Goal: Task Accomplishment & Management: Complete application form

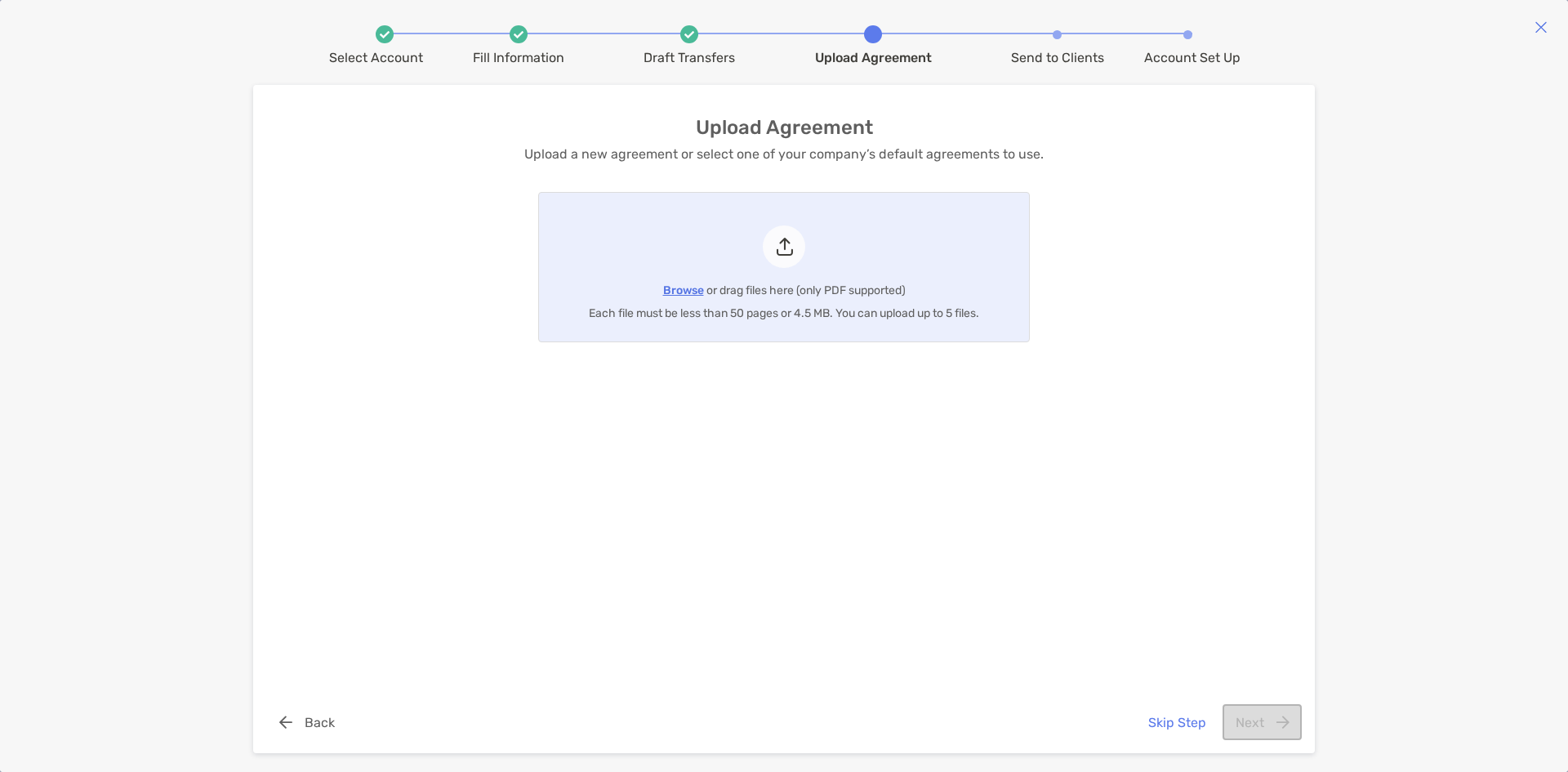
click at [1163, 721] on button "Skip Step" at bounding box center [1177, 723] width 84 height 36
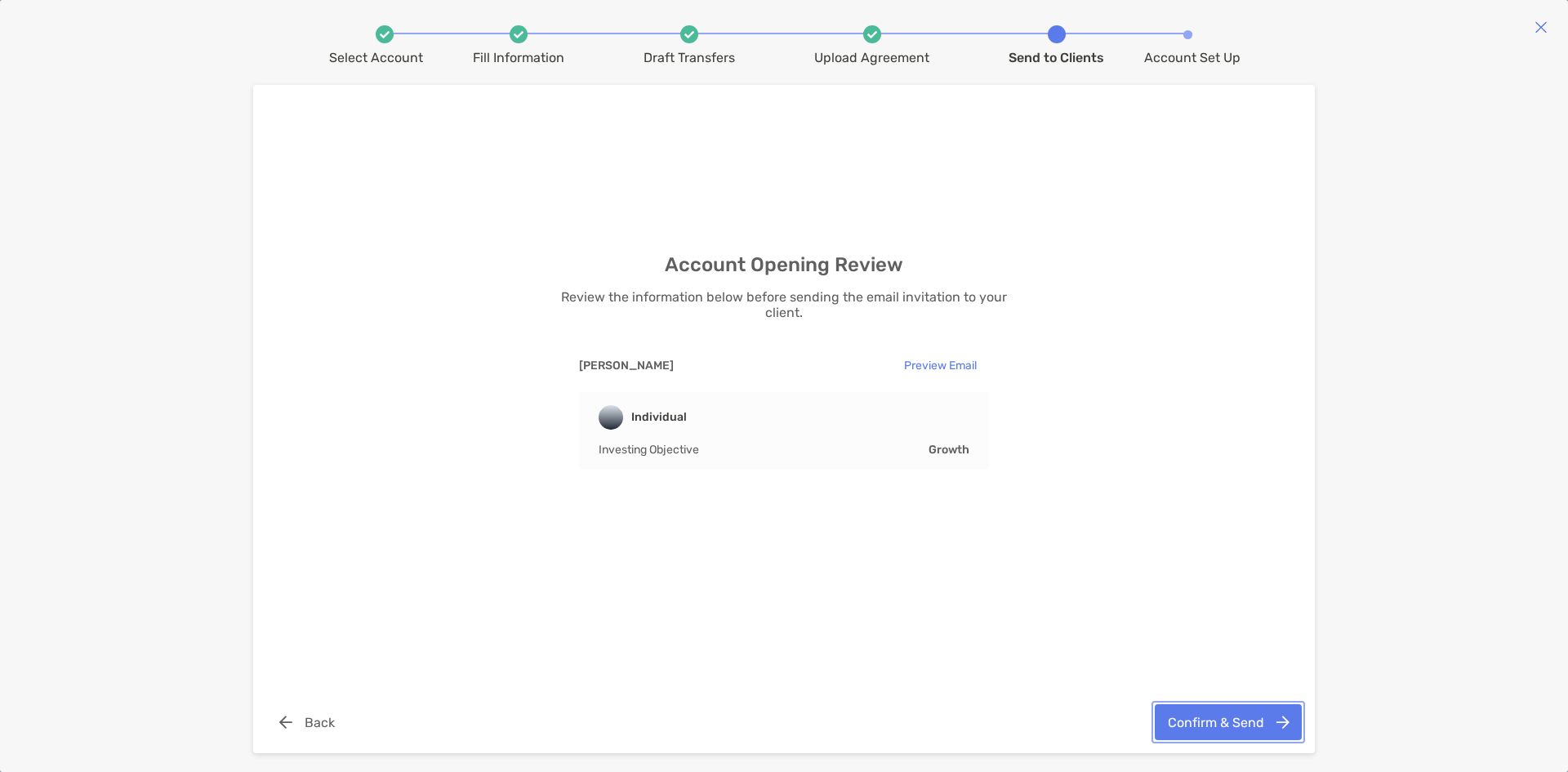
click at [1234, 724] on button "Confirm & Send" at bounding box center [1228, 723] width 147 height 36
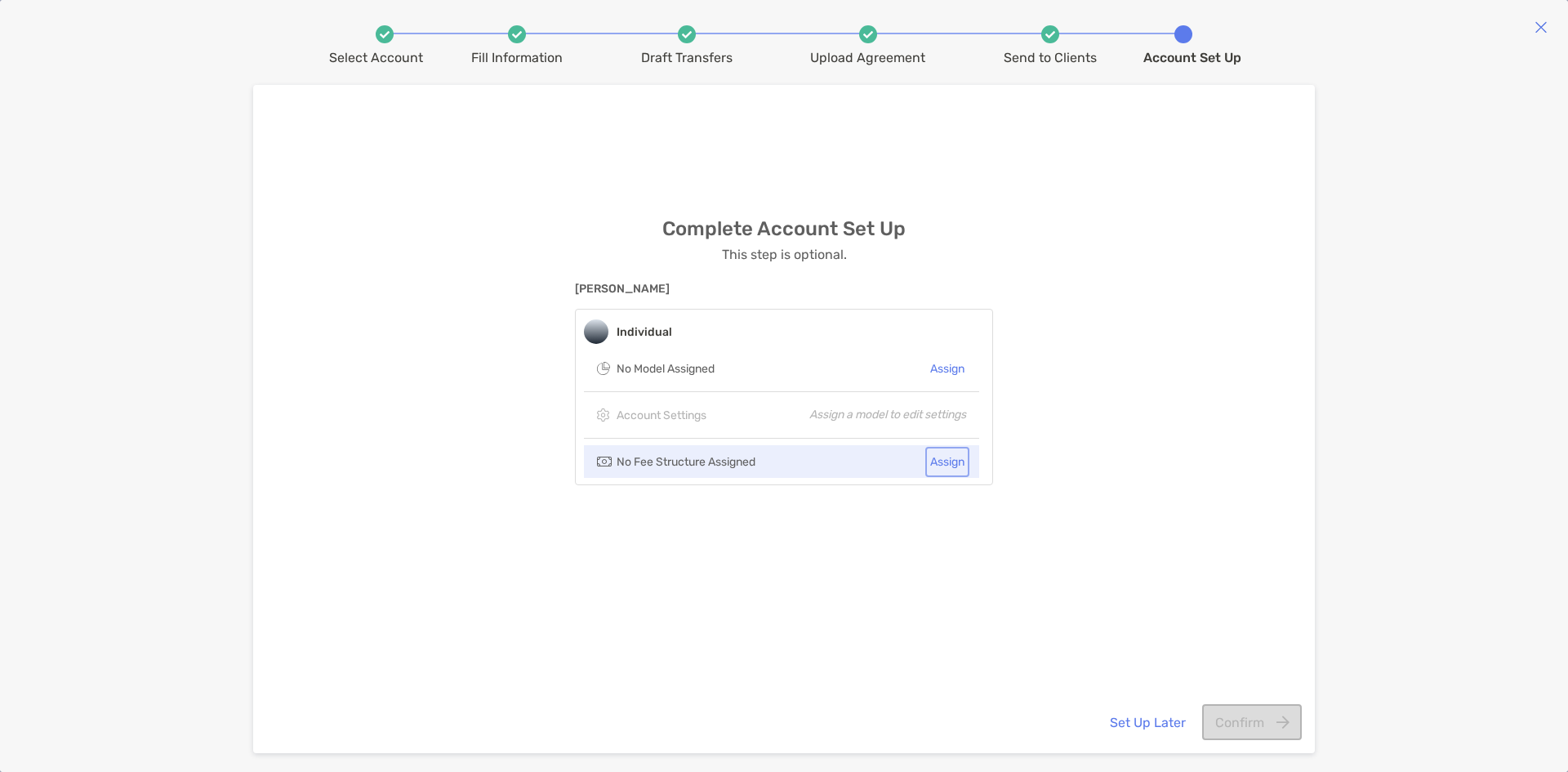
click at [952, 461] on button "Assign" at bounding box center [947, 461] width 38 height 24
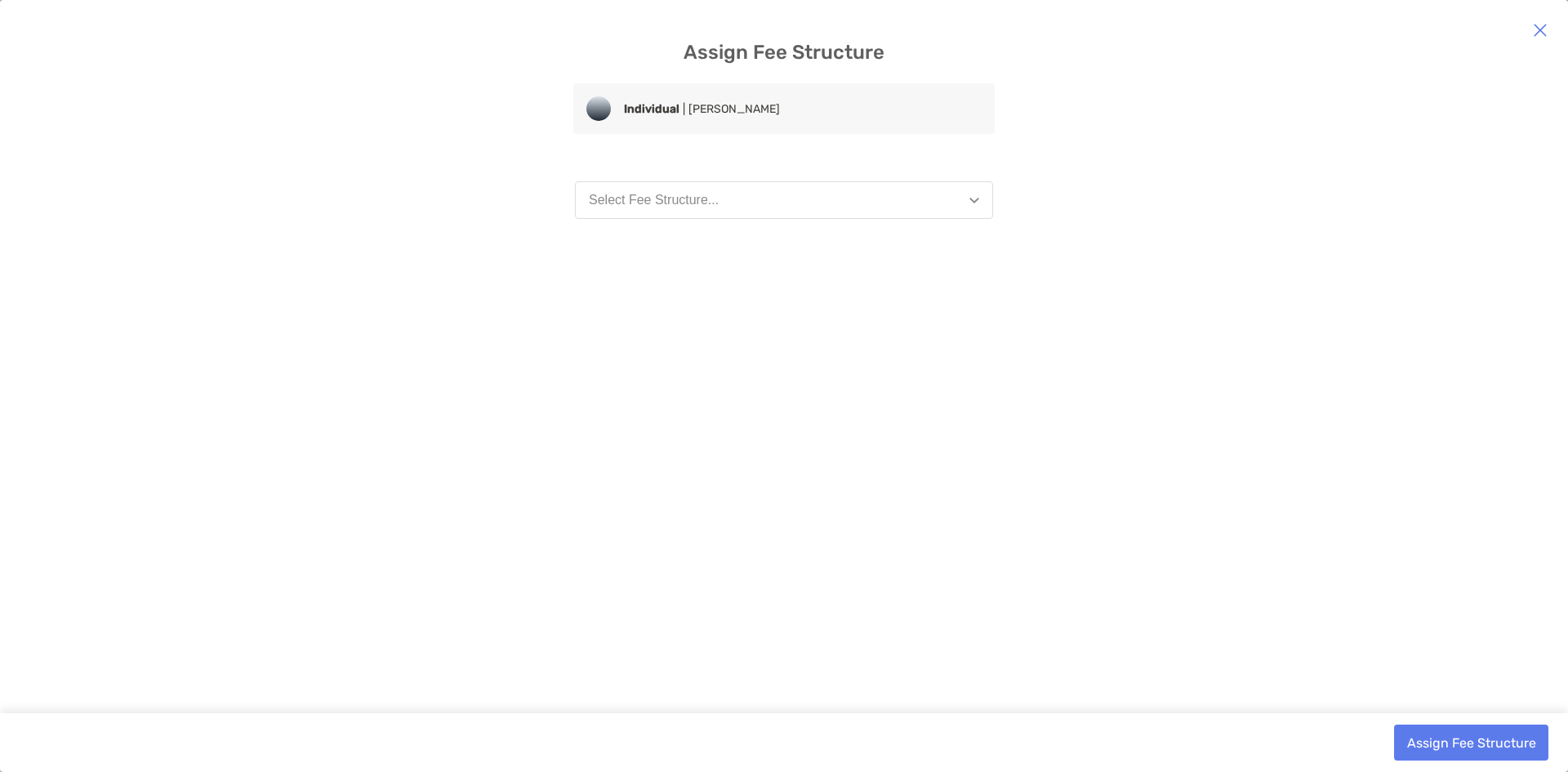
click at [970, 204] on button "Select Fee Structure..." at bounding box center [784, 200] width 418 height 38
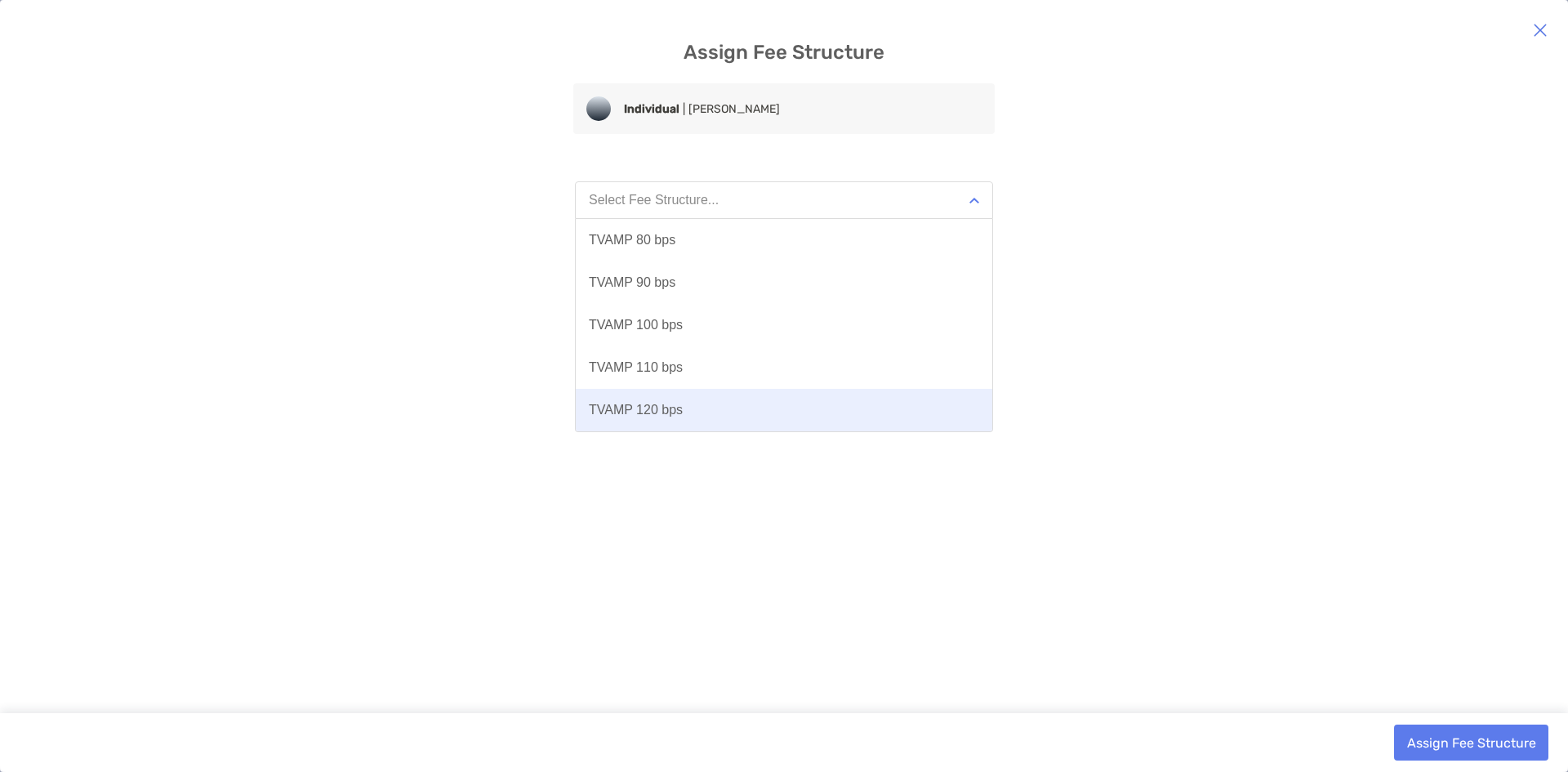
click at [866, 397] on button "TVAMP 120 bps" at bounding box center [784, 410] width 417 height 43
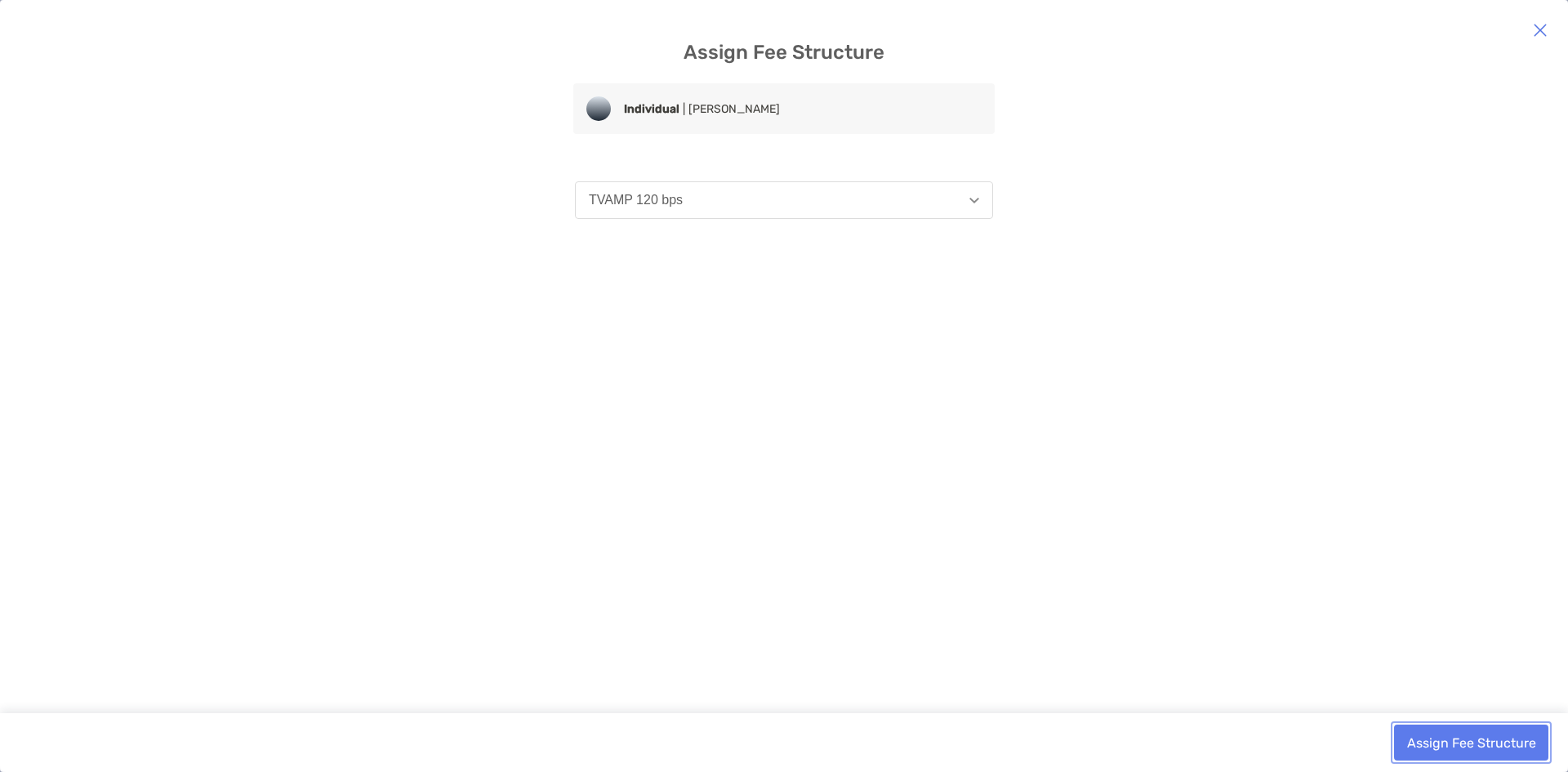
click at [1506, 740] on button "Assign Fee Structure" at bounding box center [1471, 743] width 155 height 36
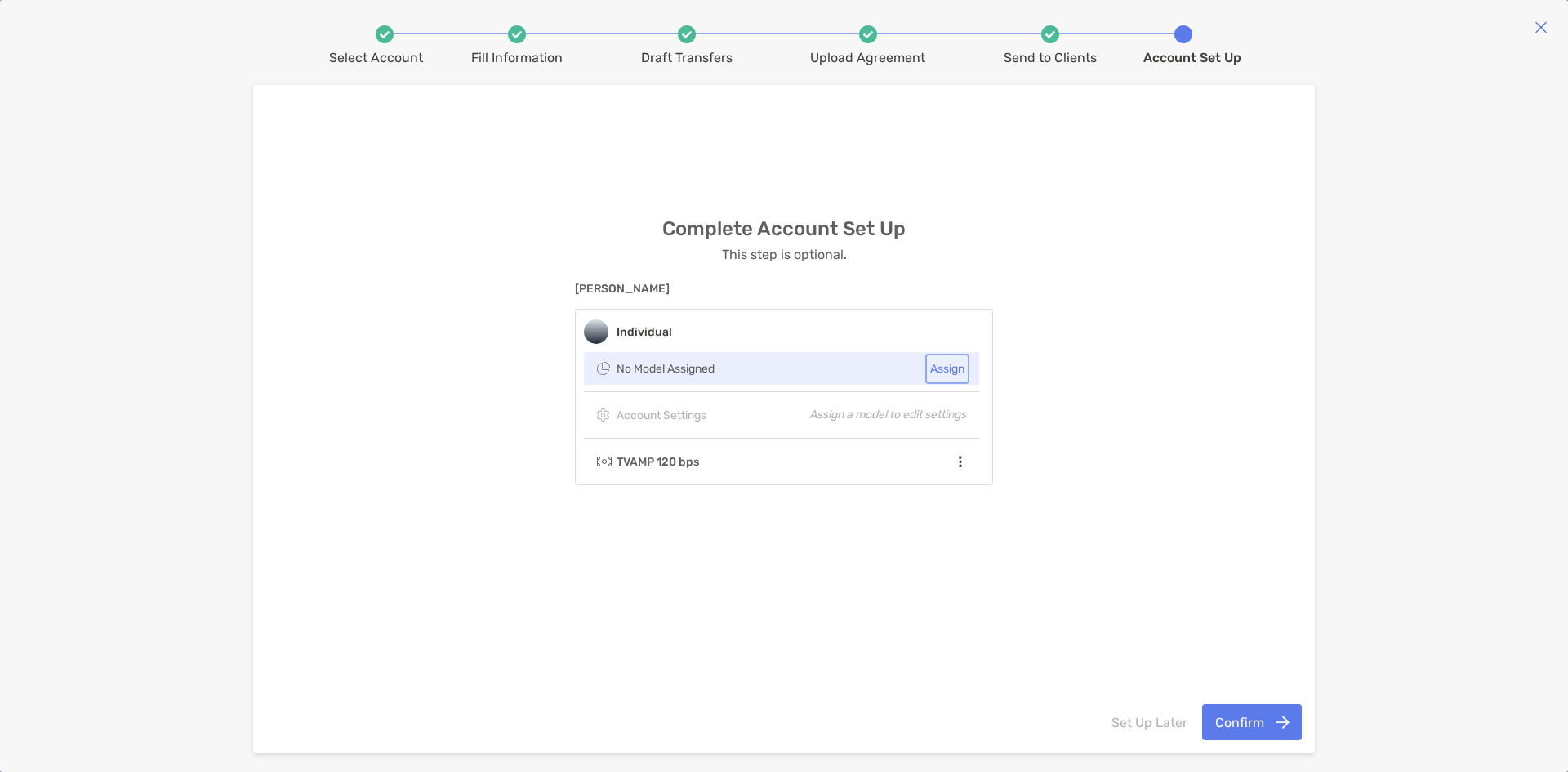
click at [955, 367] on button "Assign" at bounding box center [947, 368] width 38 height 24
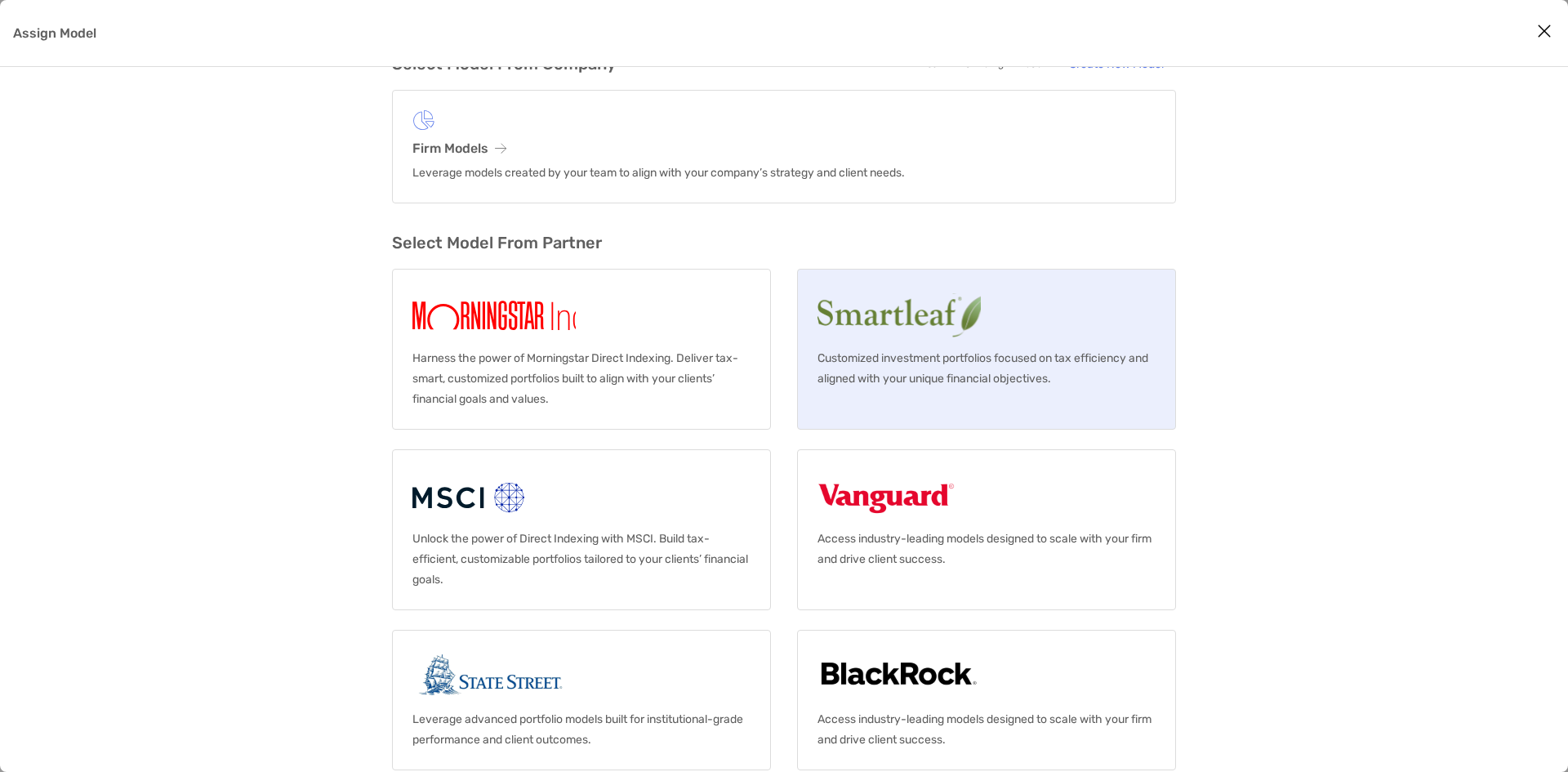
scroll to position [80, 0]
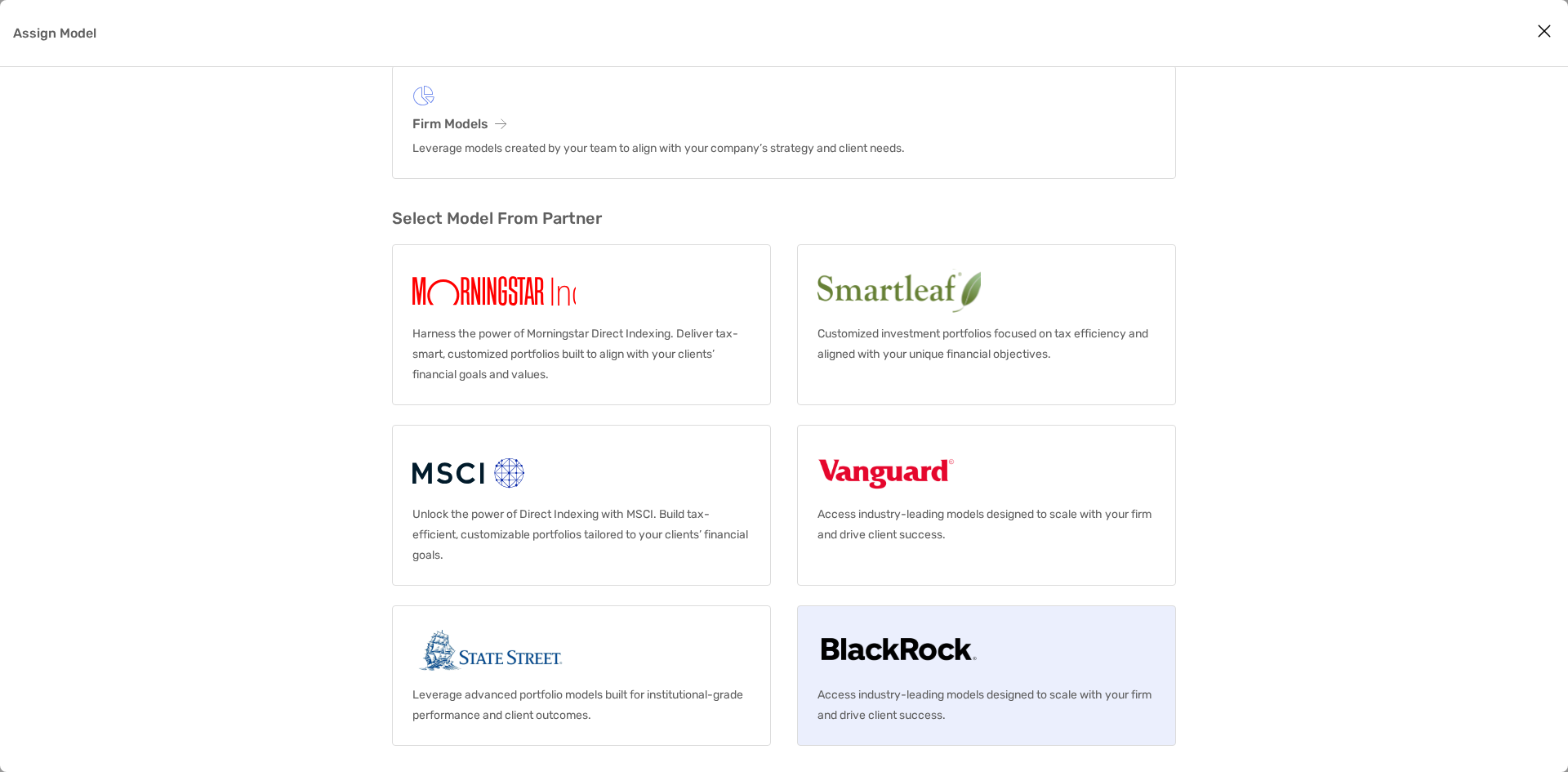
click at [1068, 667] on link "Access industry-leading models designed to scale with your firm and drive clien…" at bounding box center [986, 676] width 379 height 141
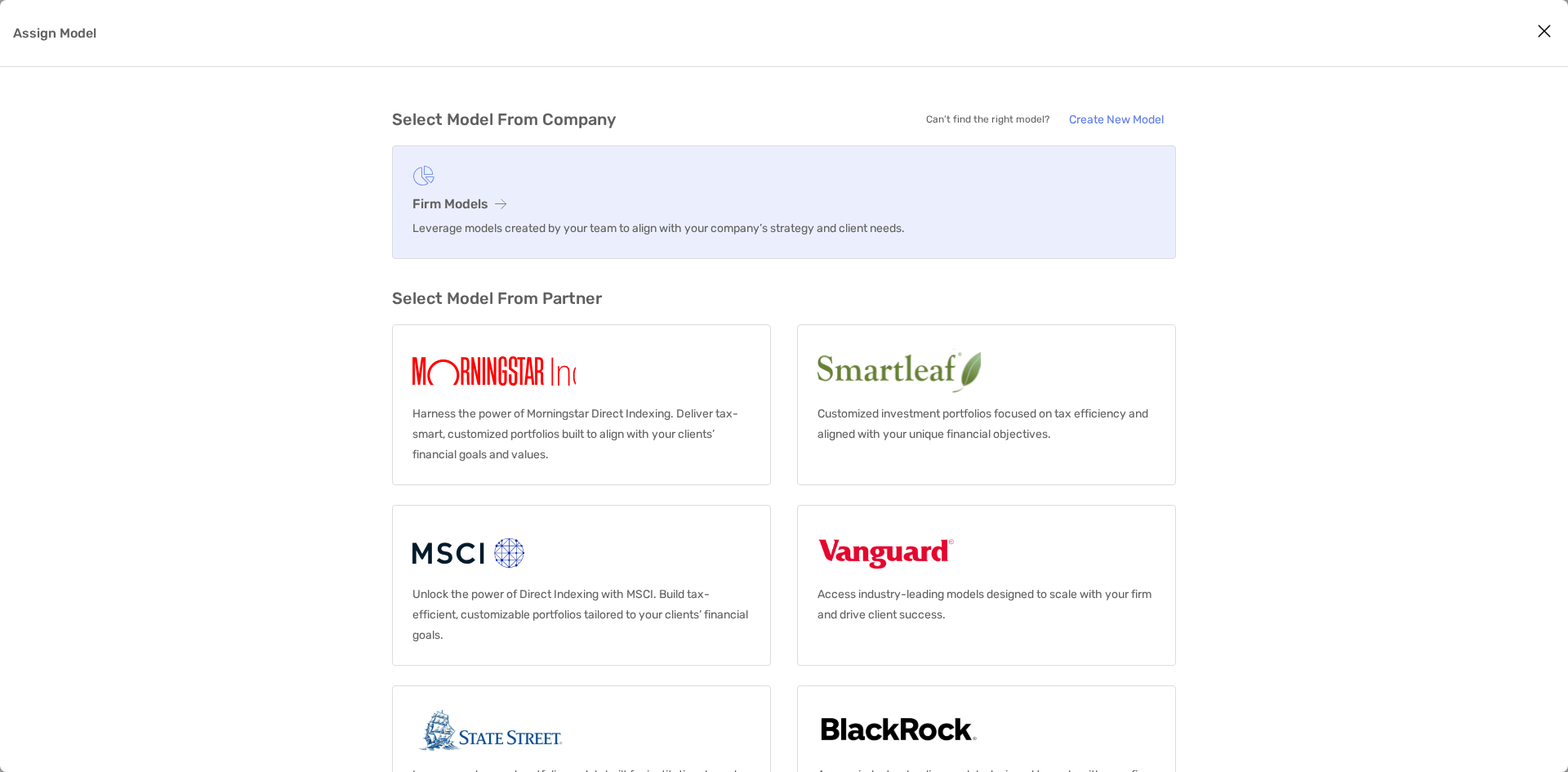
click at [517, 210] on h3 "Firm Models" at bounding box center [783, 203] width 743 height 15
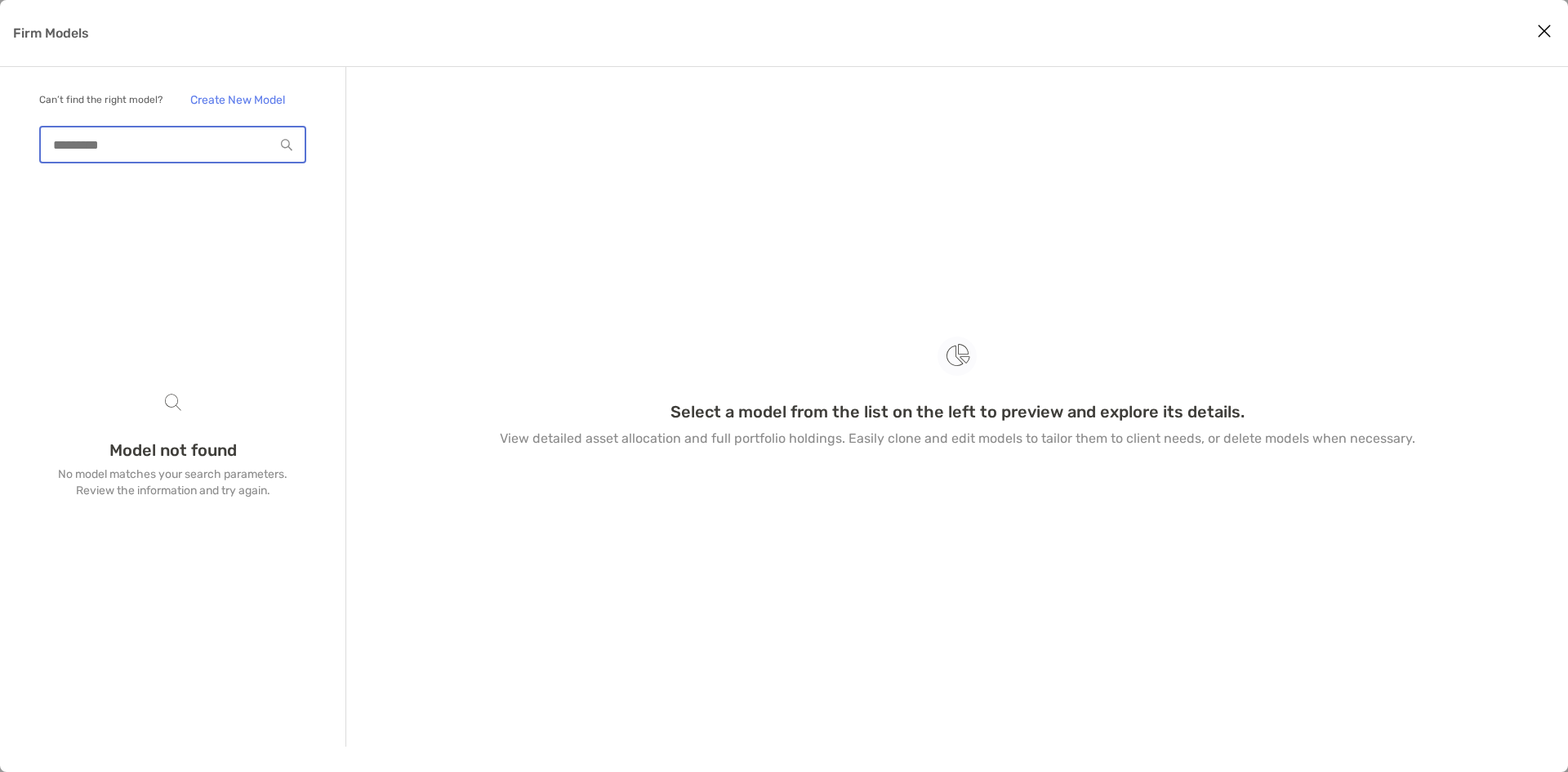
click at [225, 143] on input "Firm Models" at bounding box center [158, 144] width 233 height 14
type input "*"
click at [32, 22] on div "Firm Models" at bounding box center [784, 33] width 1568 height 67
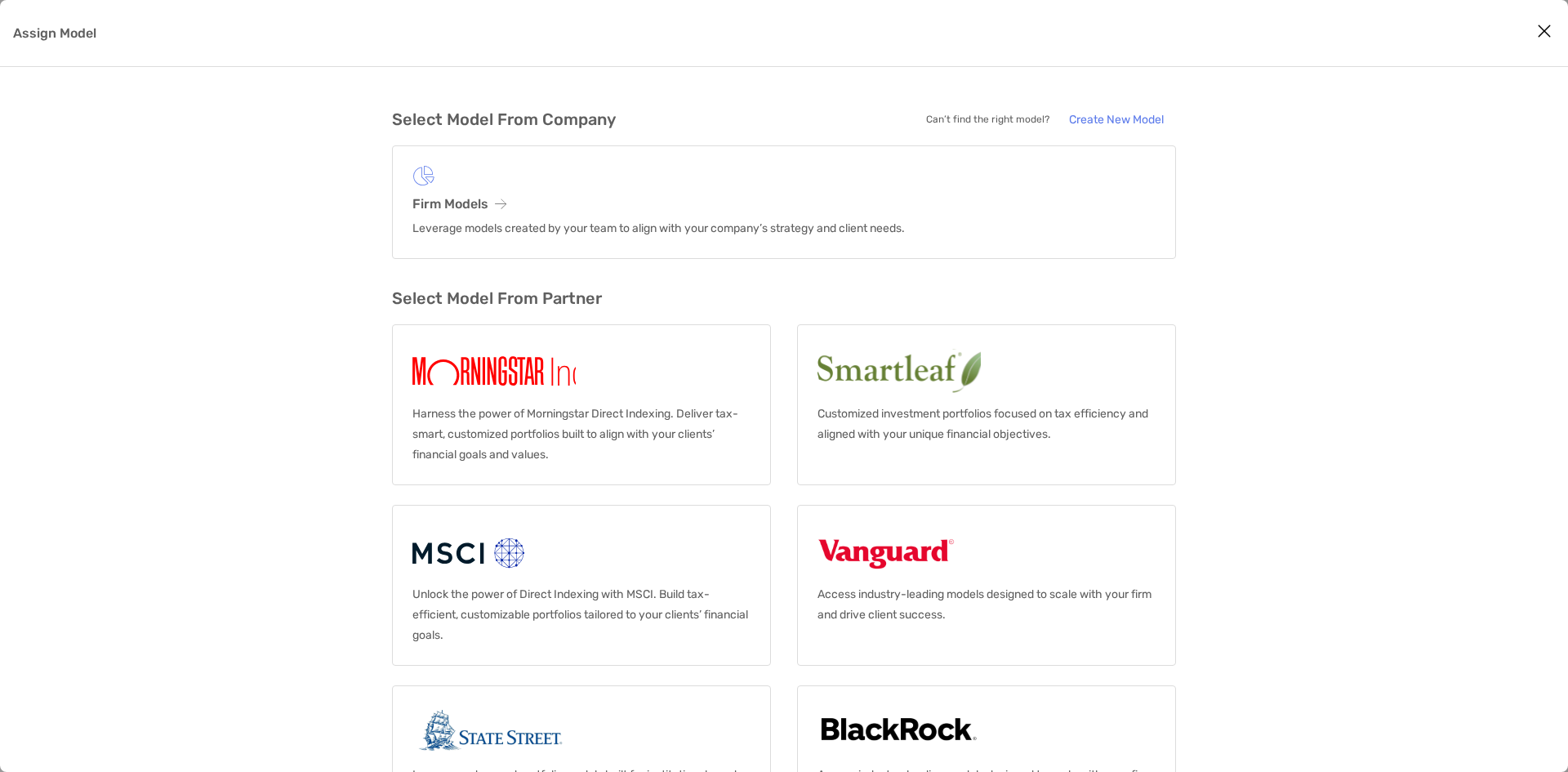
click at [1540, 28] on icon "Close modal" at bounding box center [1543, 30] width 14 height 20
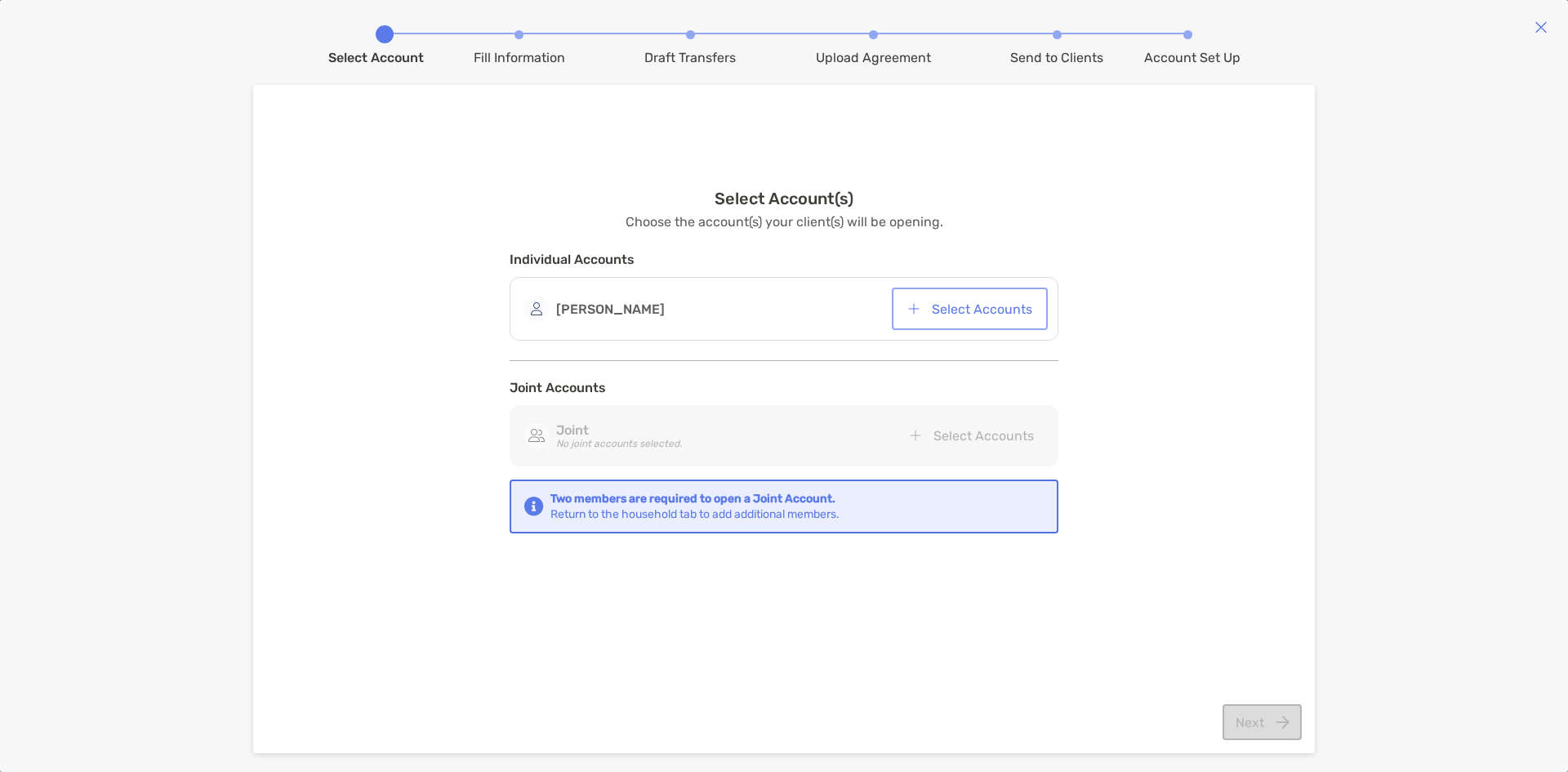
click at [974, 313] on button "Select Accounts" at bounding box center [969, 309] width 149 height 36
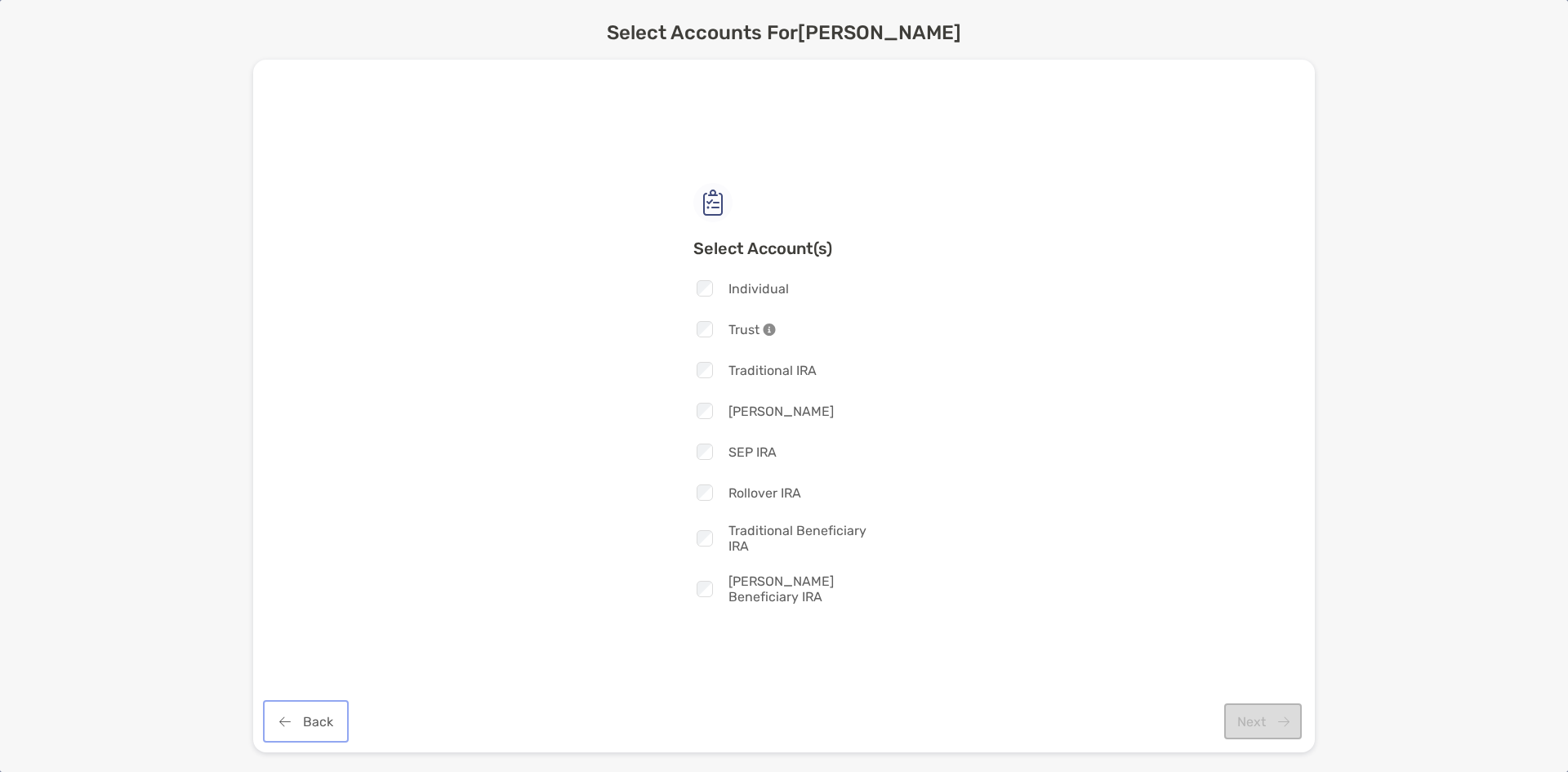
click at [326, 713] on button "Back" at bounding box center [305, 722] width 79 height 36
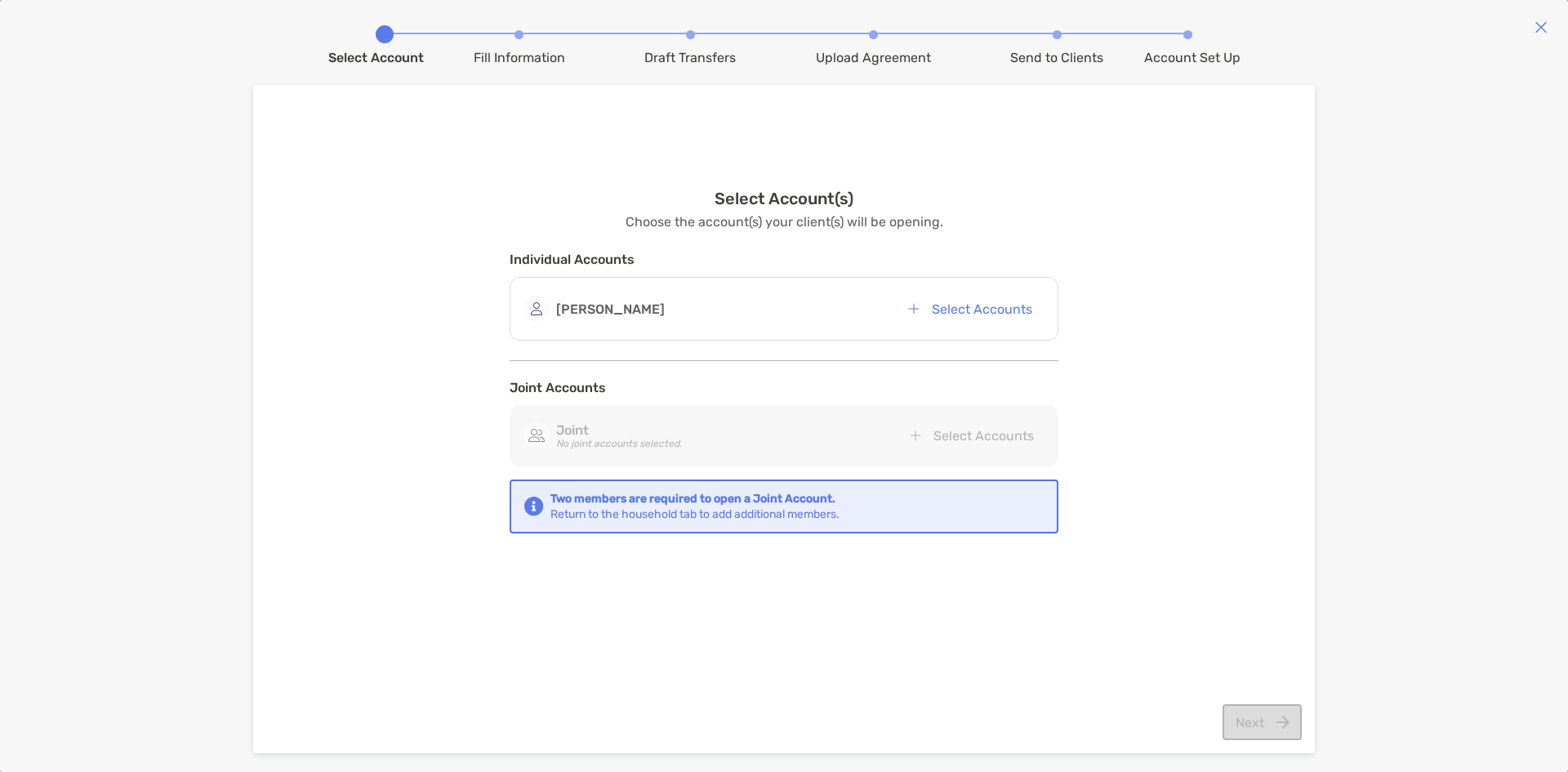
click at [753, 309] on div "Nicholas Fancera Select Accounts" at bounding box center [783, 309] width 521 height 36
click at [641, 309] on strong "[PERSON_NAME]" at bounding box center [610, 309] width 108 height 15
click at [951, 307] on button "Select Accounts" at bounding box center [969, 309] width 149 height 36
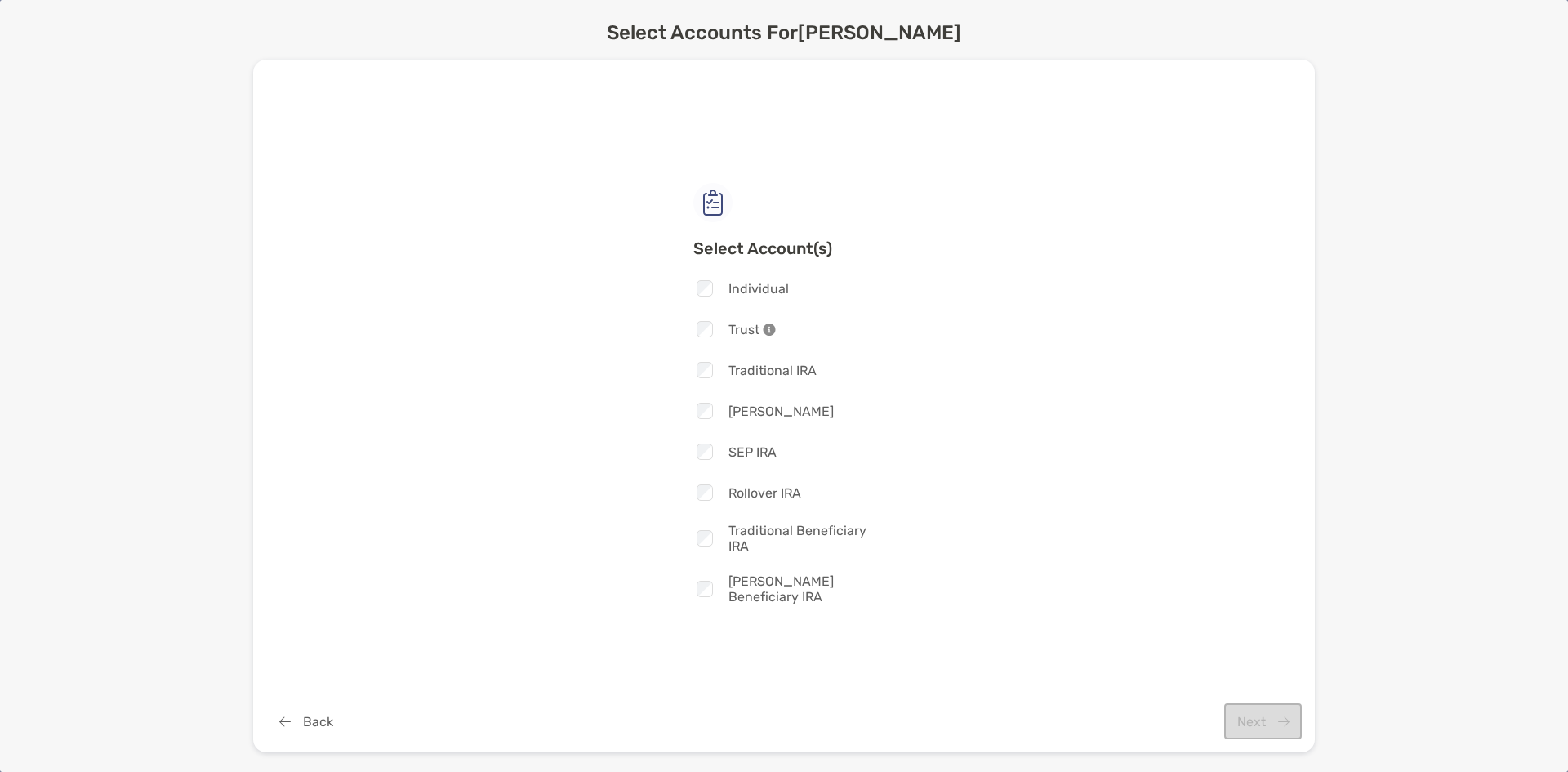
click at [765, 295] on span "Individual" at bounding box center [758, 289] width 61 height 15
click at [1246, 720] on button "Next" at bounding box center [1263, 722] width 78 height 36
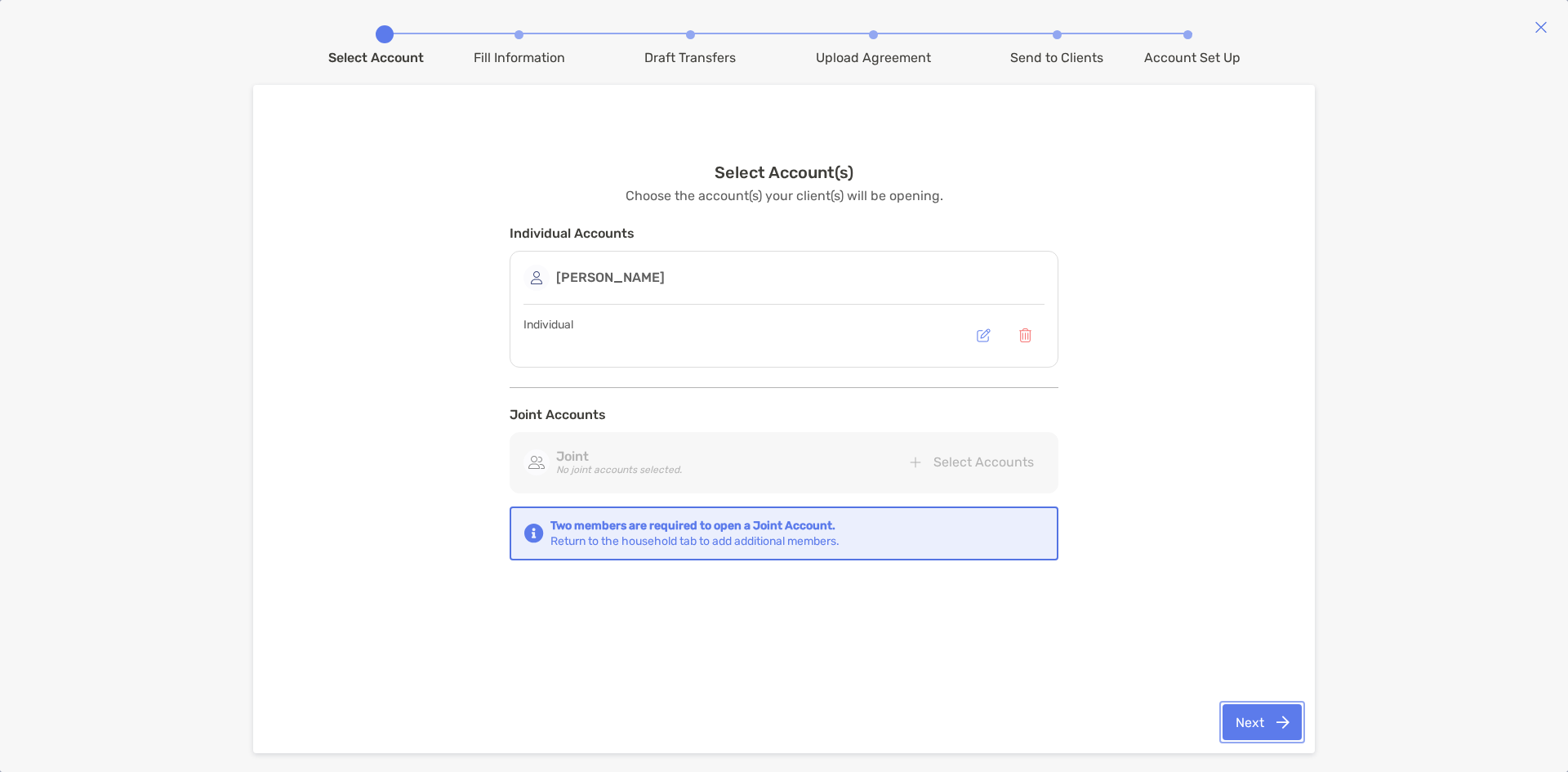
click at [1279, 719] on button "Next" at bounding box center [1261, 723] width 79 height 36
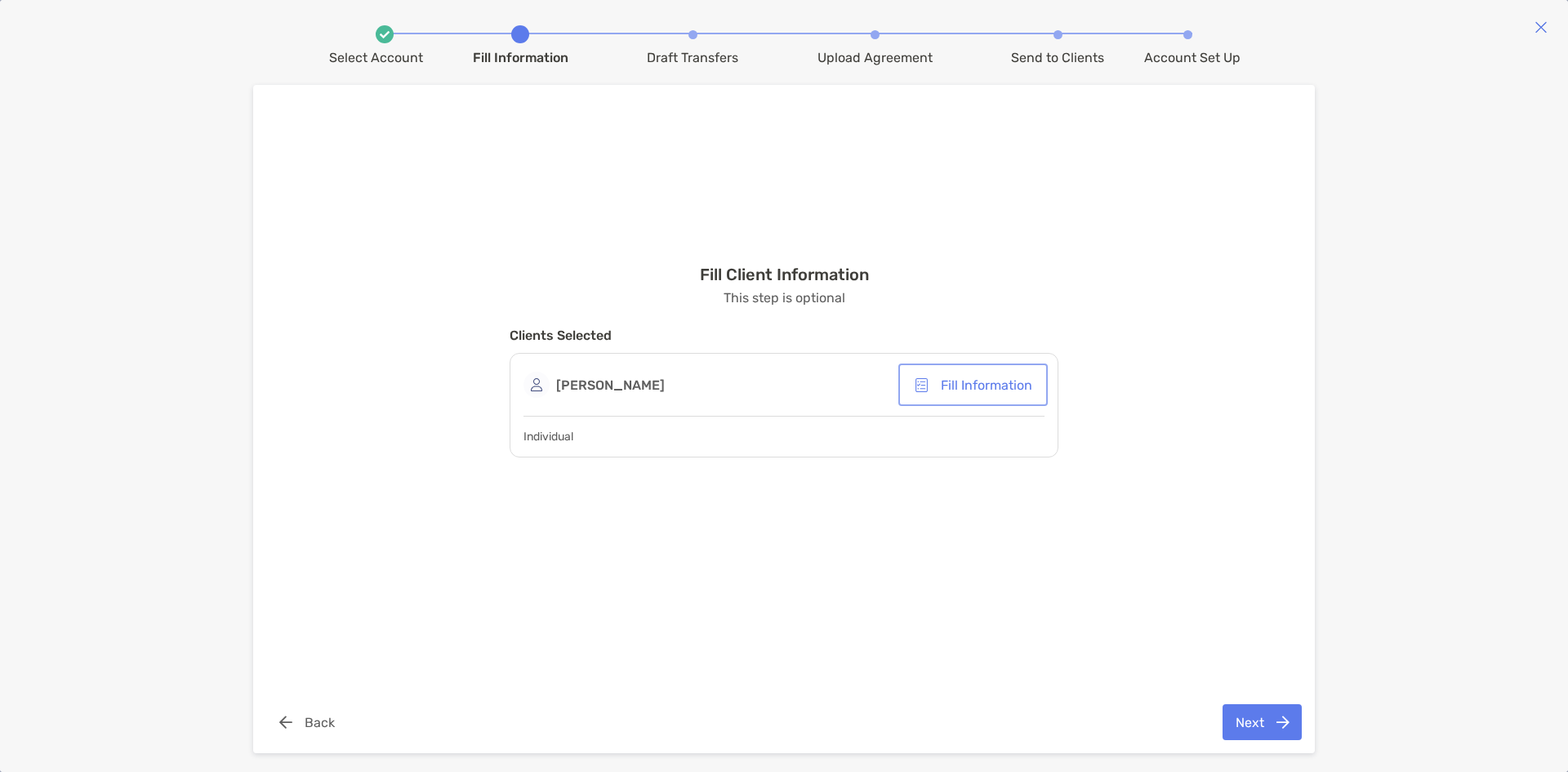
click at [970, 386] on button "Fill Information" at bounding box center [973, 385] width 143 height 36
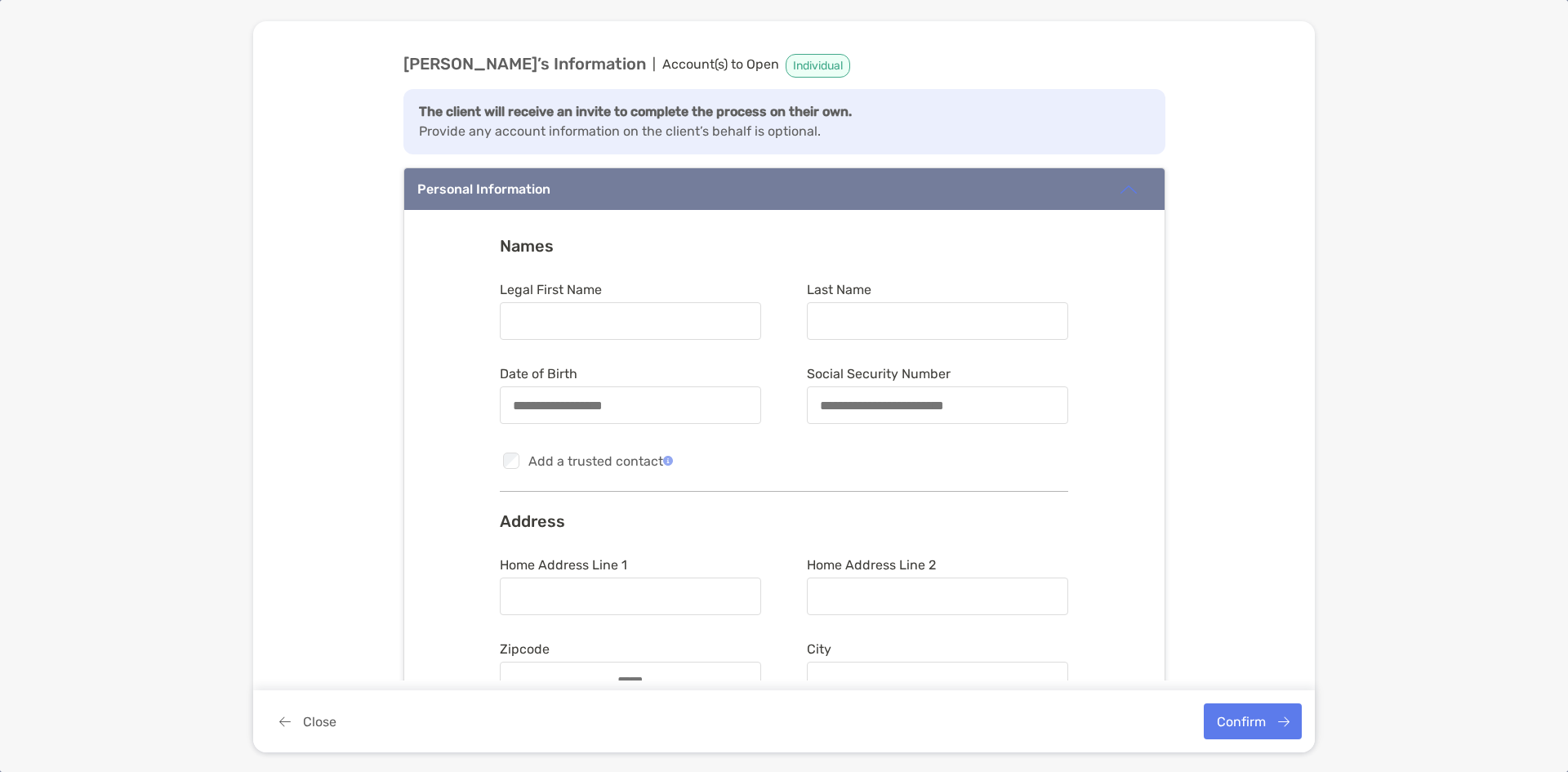
type input "********"
type input "*******"
type input "**********"
type input "********"
type input "*****"
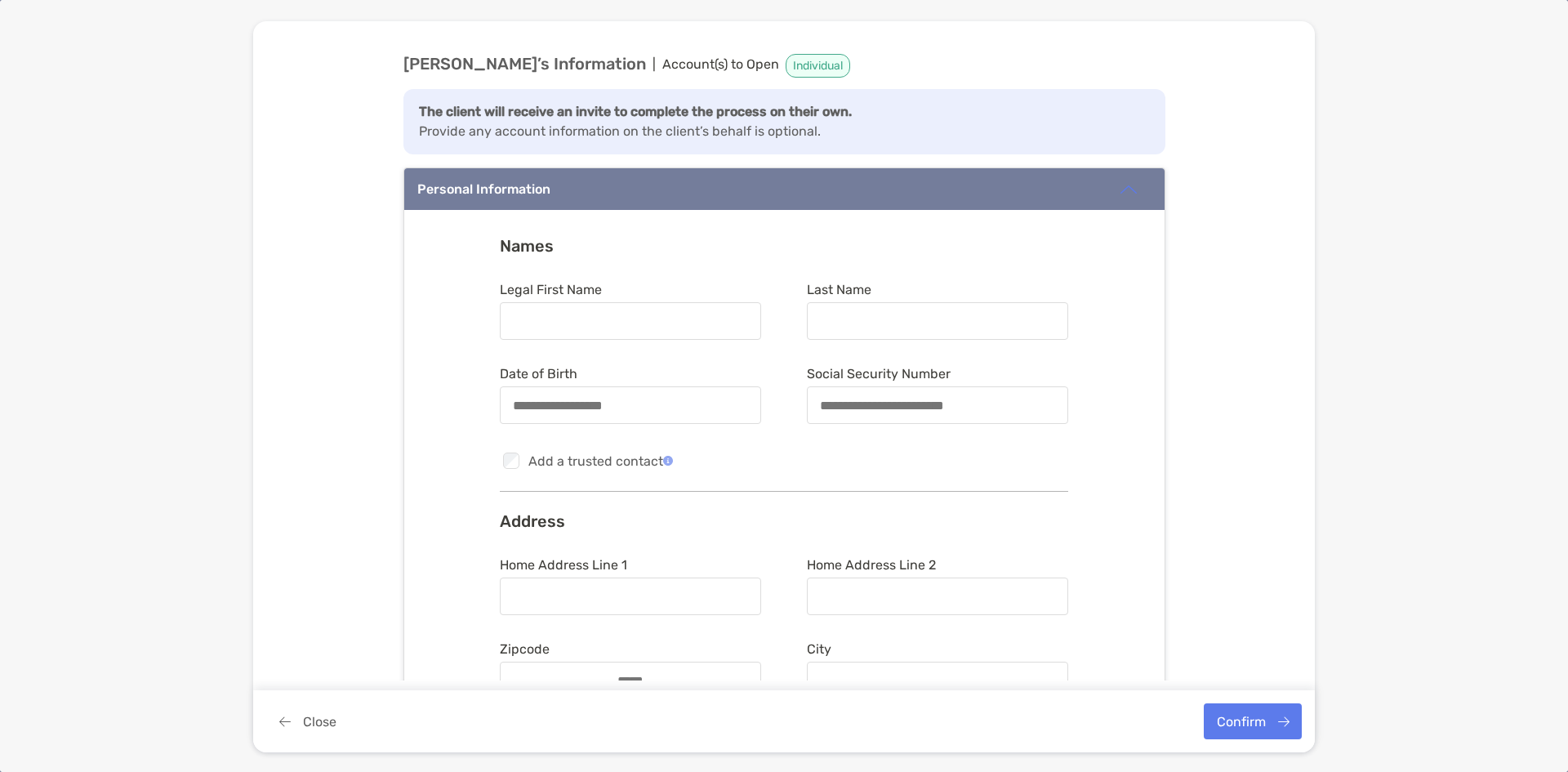
type input "********"
type input "*******"
type input "**********"
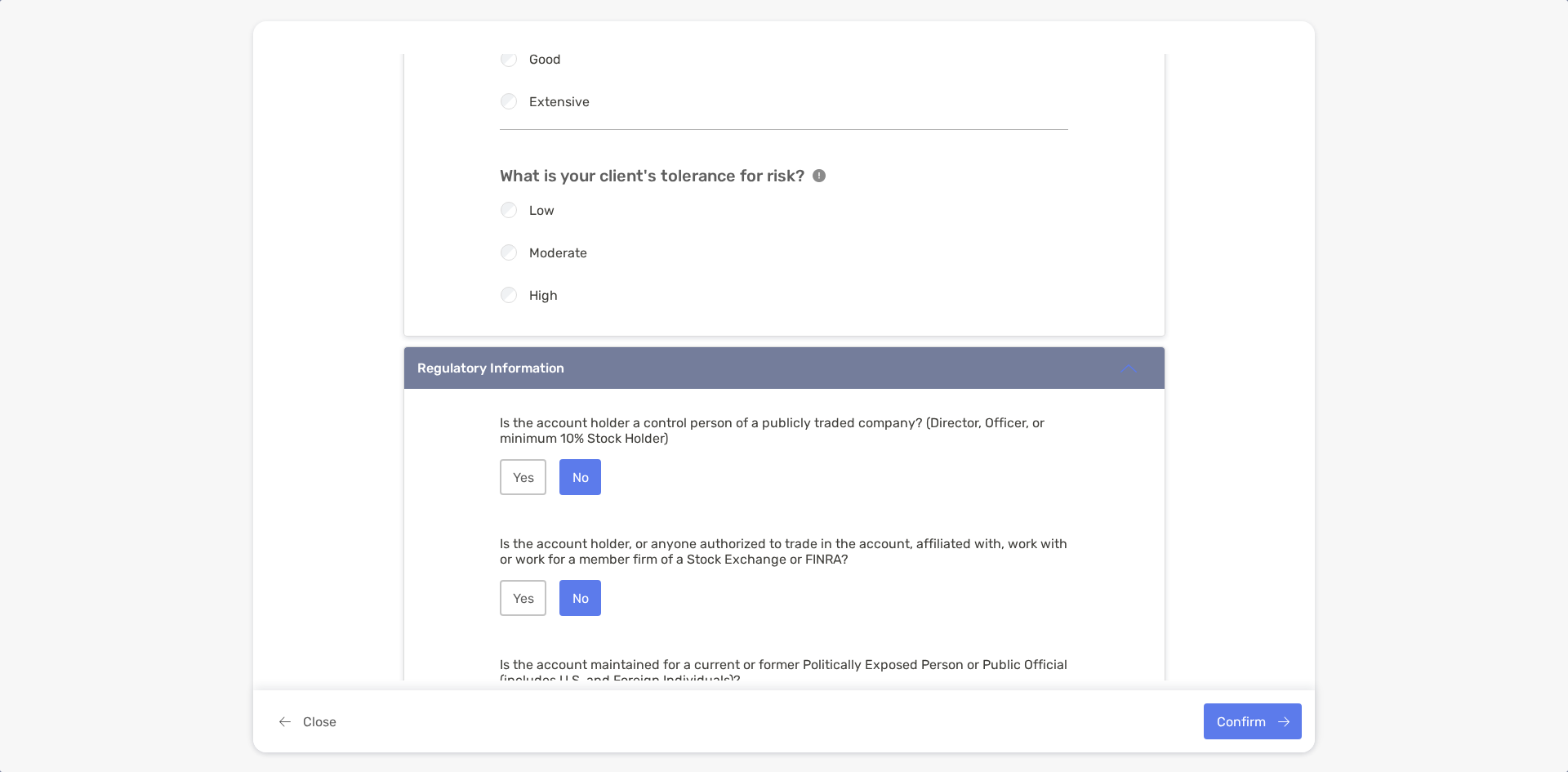
scroll to position [2033, 0]
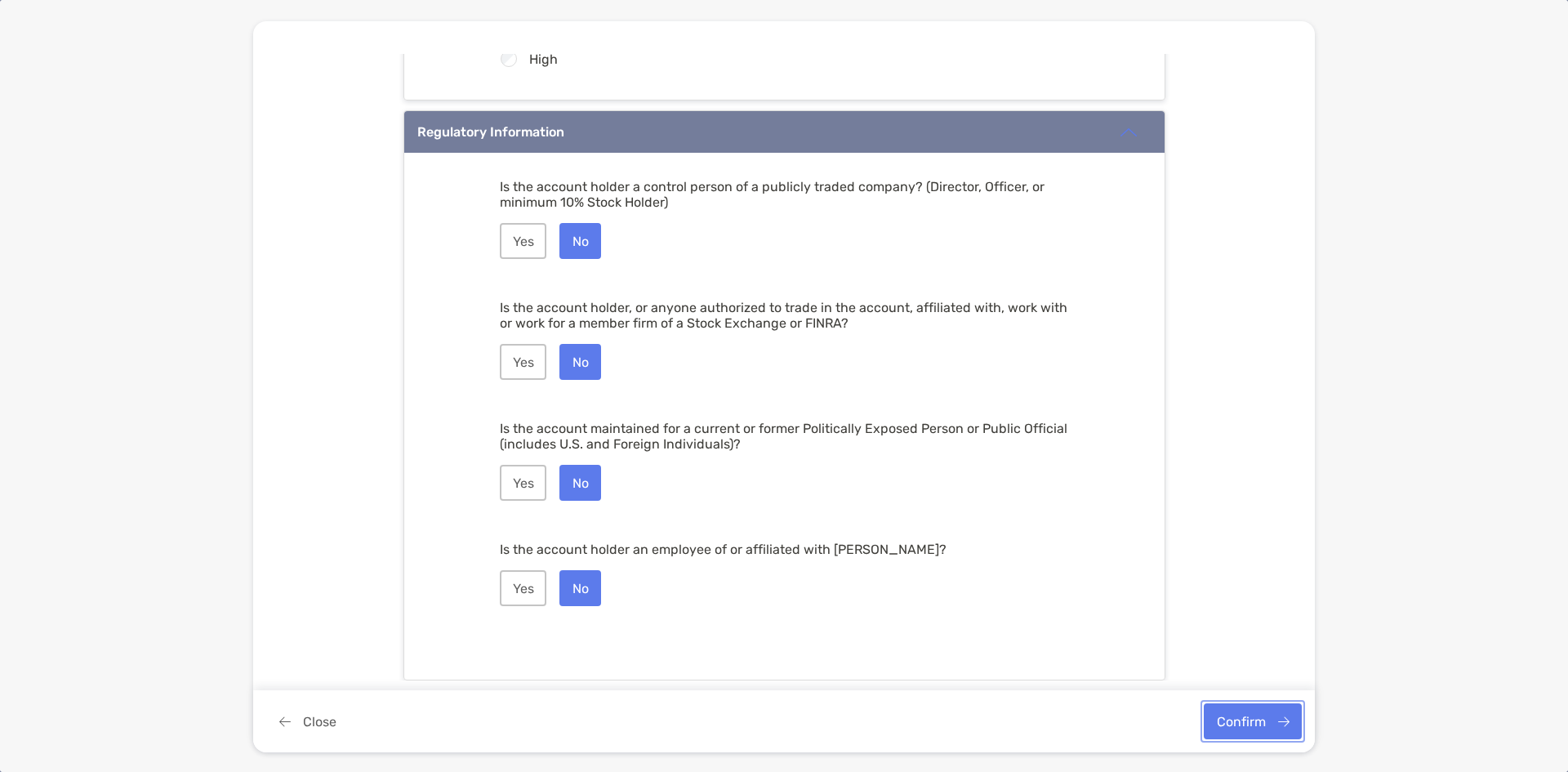
click at [1269, 726] on button "Confirm" at bounding box center [1252, 722] width 98 height 36
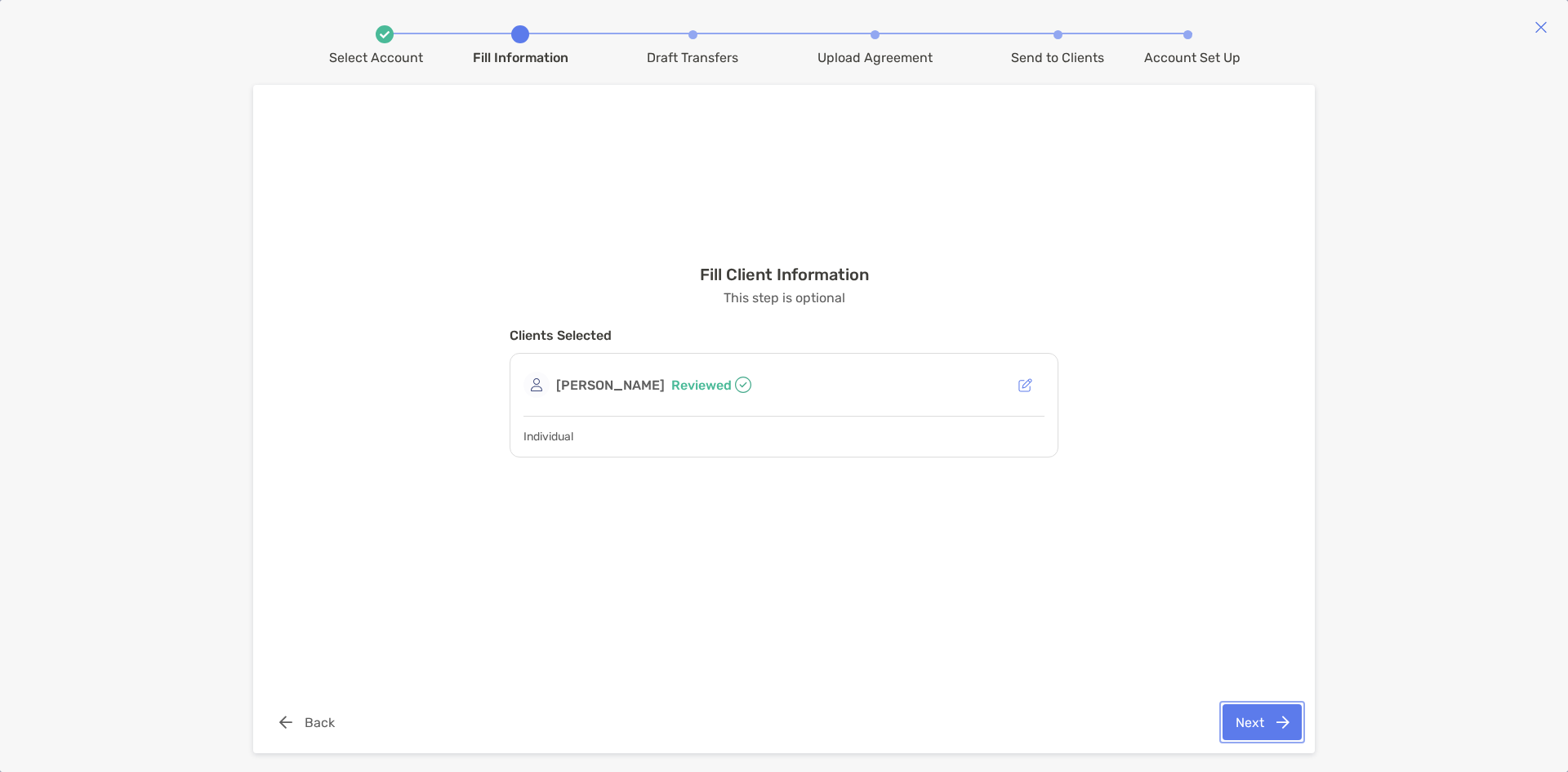
click at [1246, 723] on button "Next" at bounding box center [1261, 723] width 79 height 36
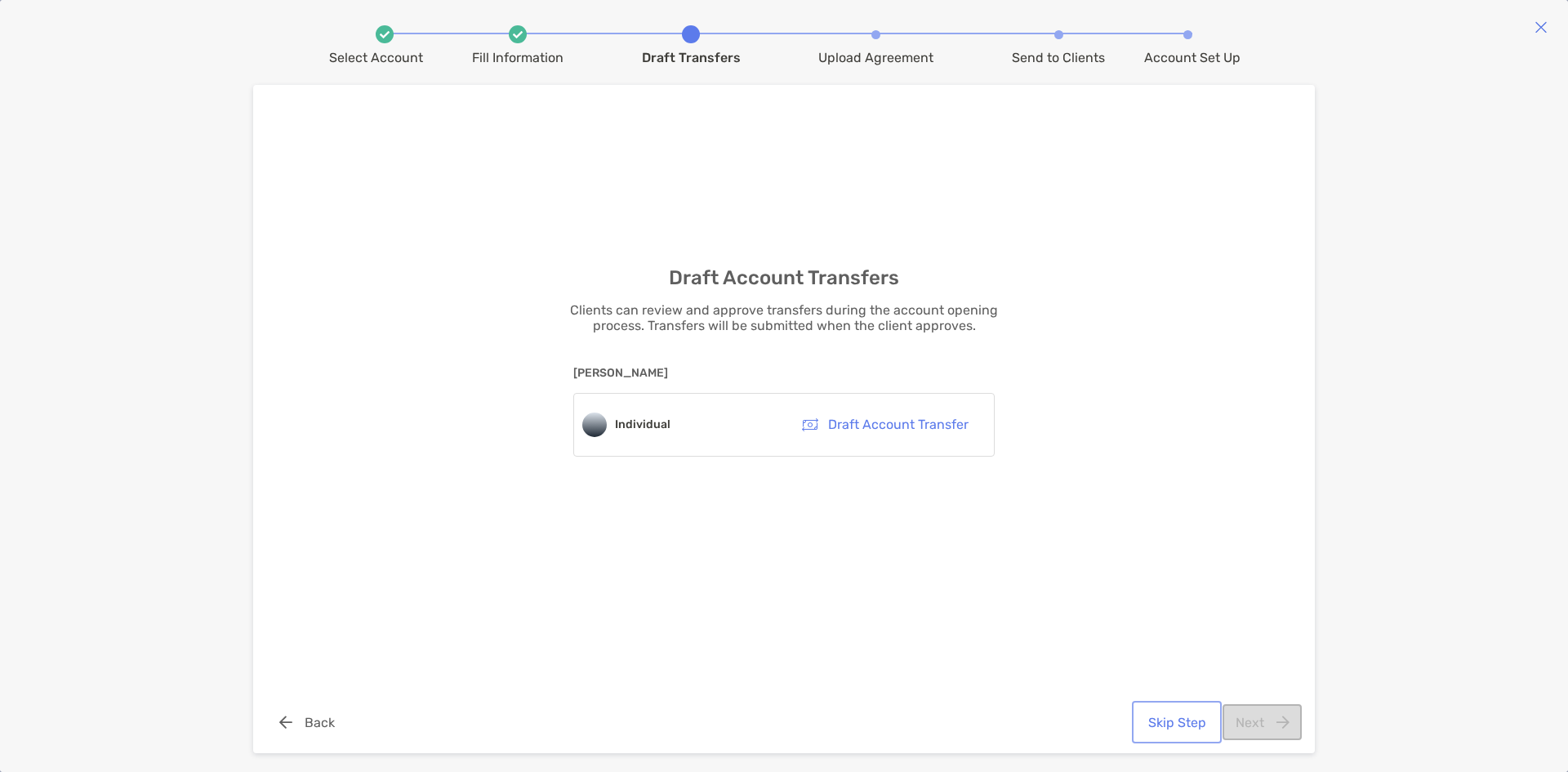
click at [1160, 718] on button "Skip Step" at bounding box center [1177, 723] width 84 height 36
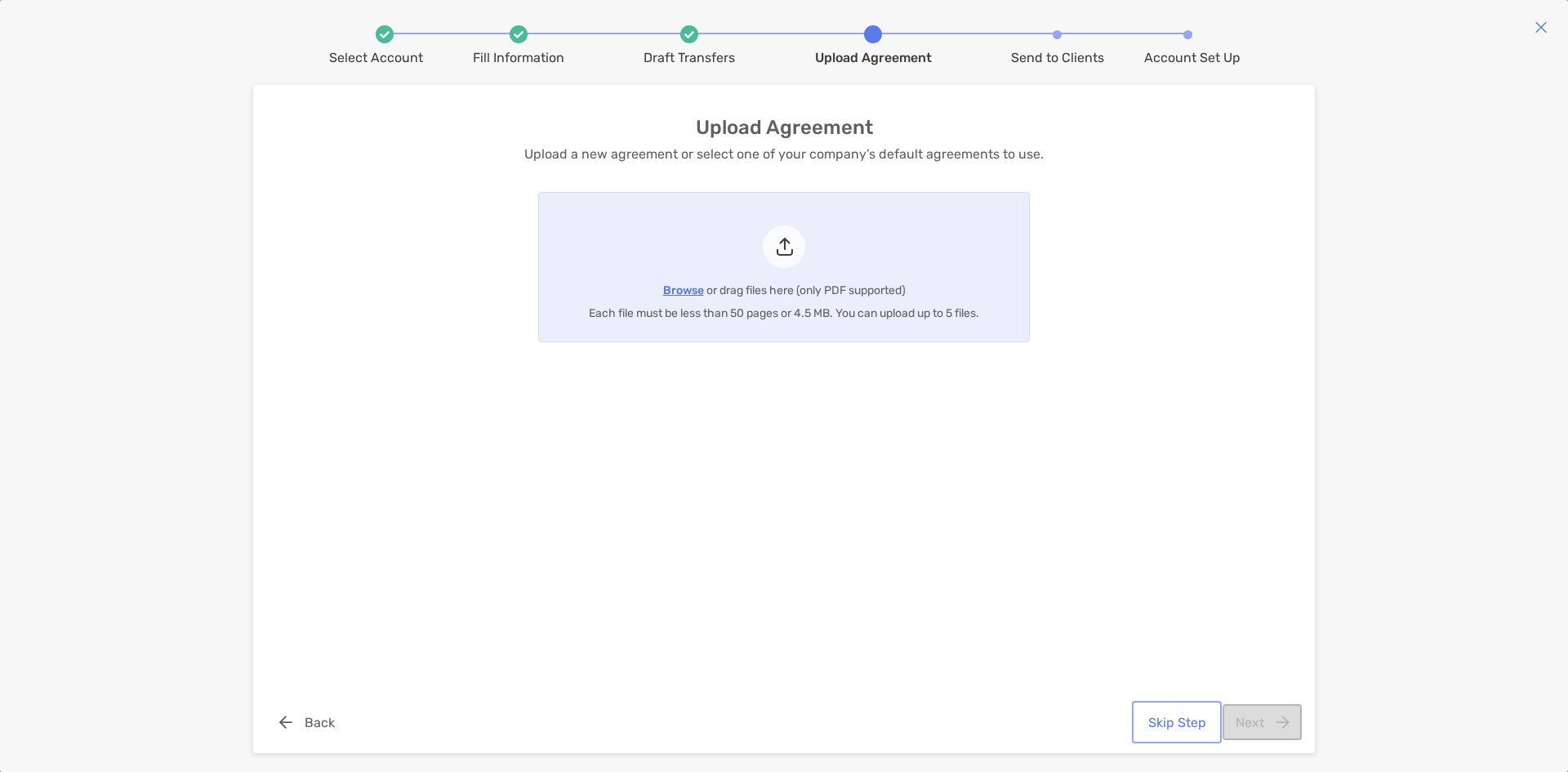
click at [1161, 718] on button "Skip Step" at bounding box center [1177, 723] width 84 height 36
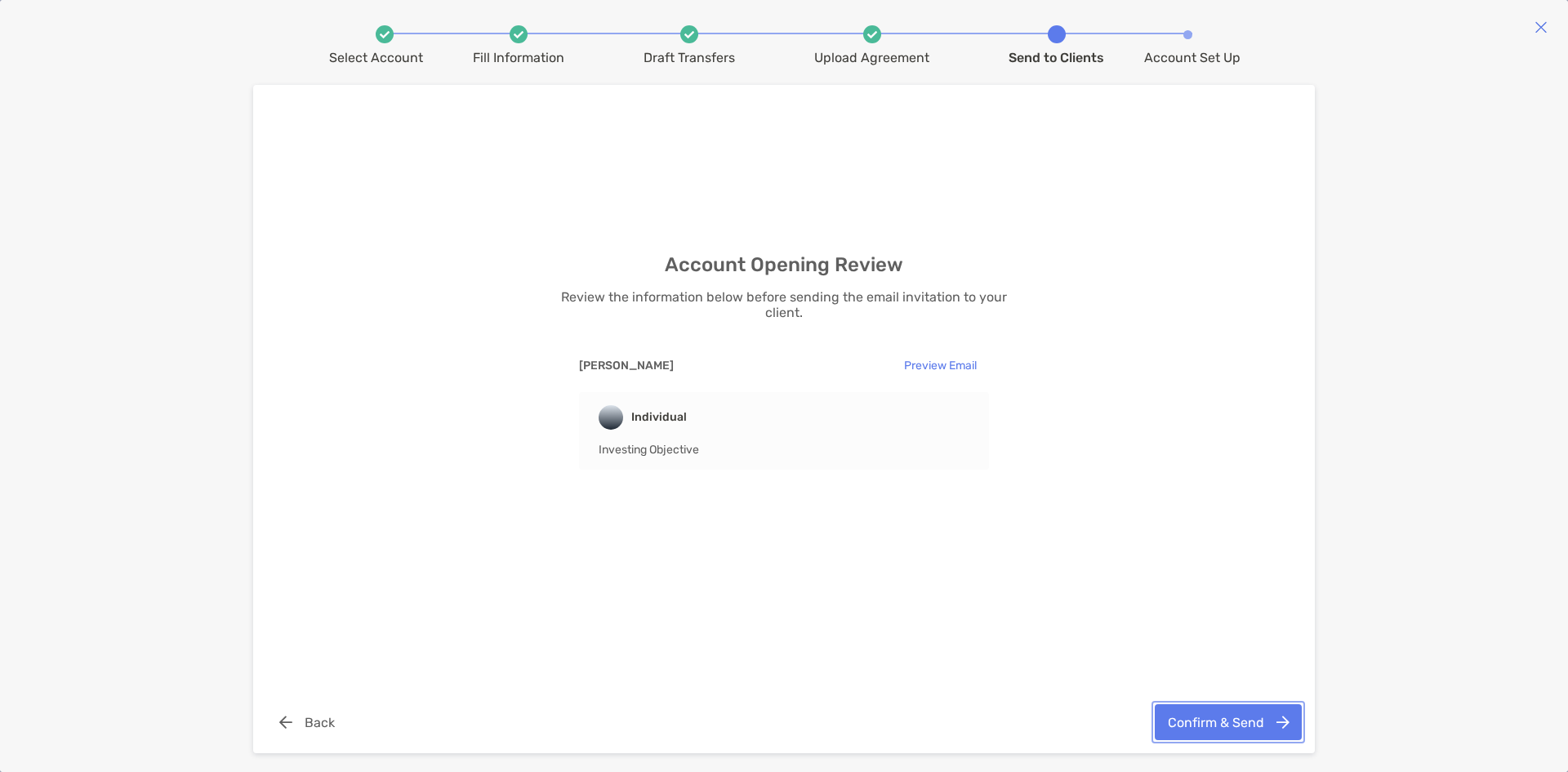
click at [1207, 719] on button "Confirm & Send" at bounding box center [1228, 723] width 147 height 36
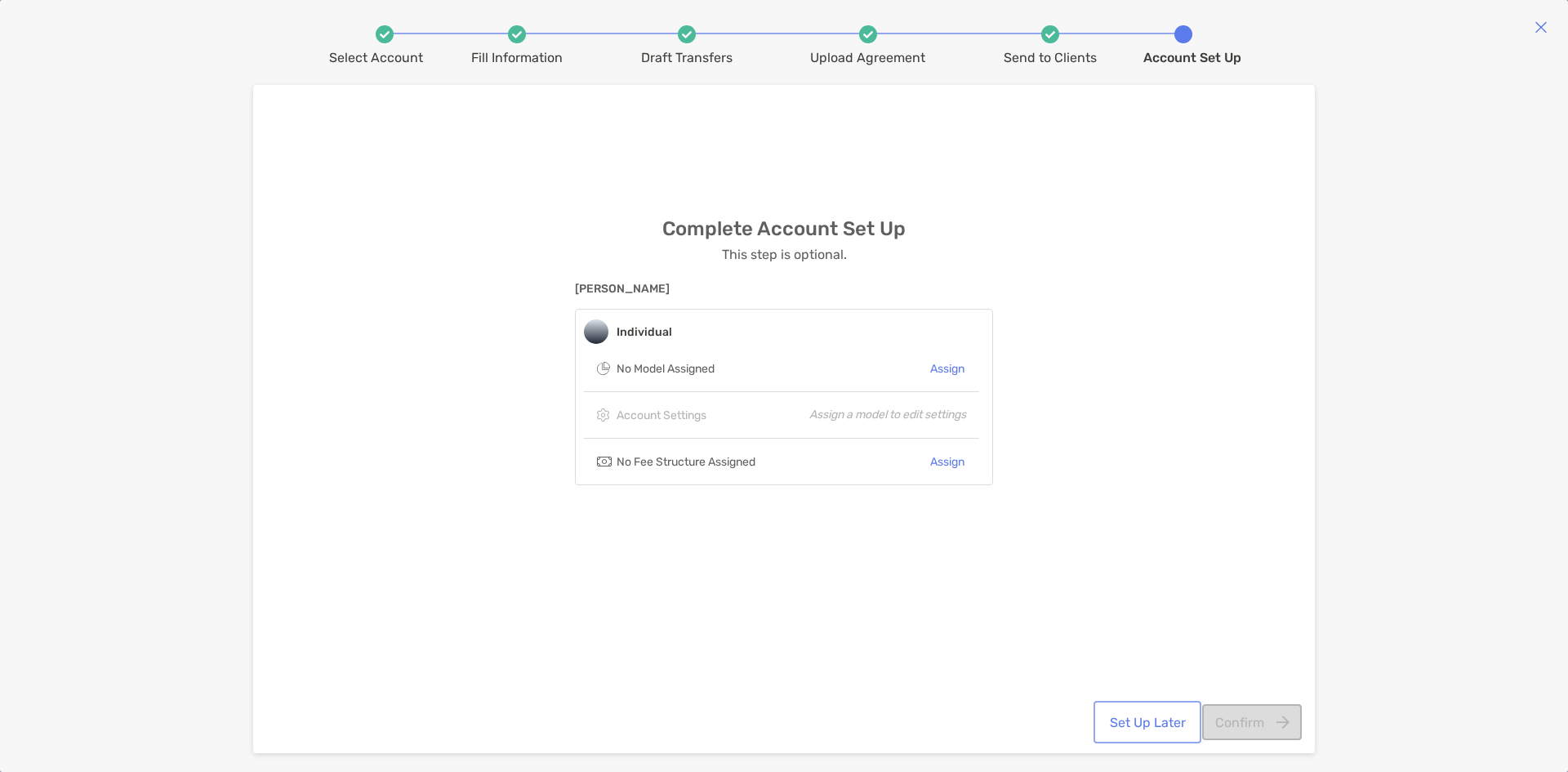
click at [1177, 728] on button "Set Up Later" at bounding box center [1147, 723] width 102 height 36
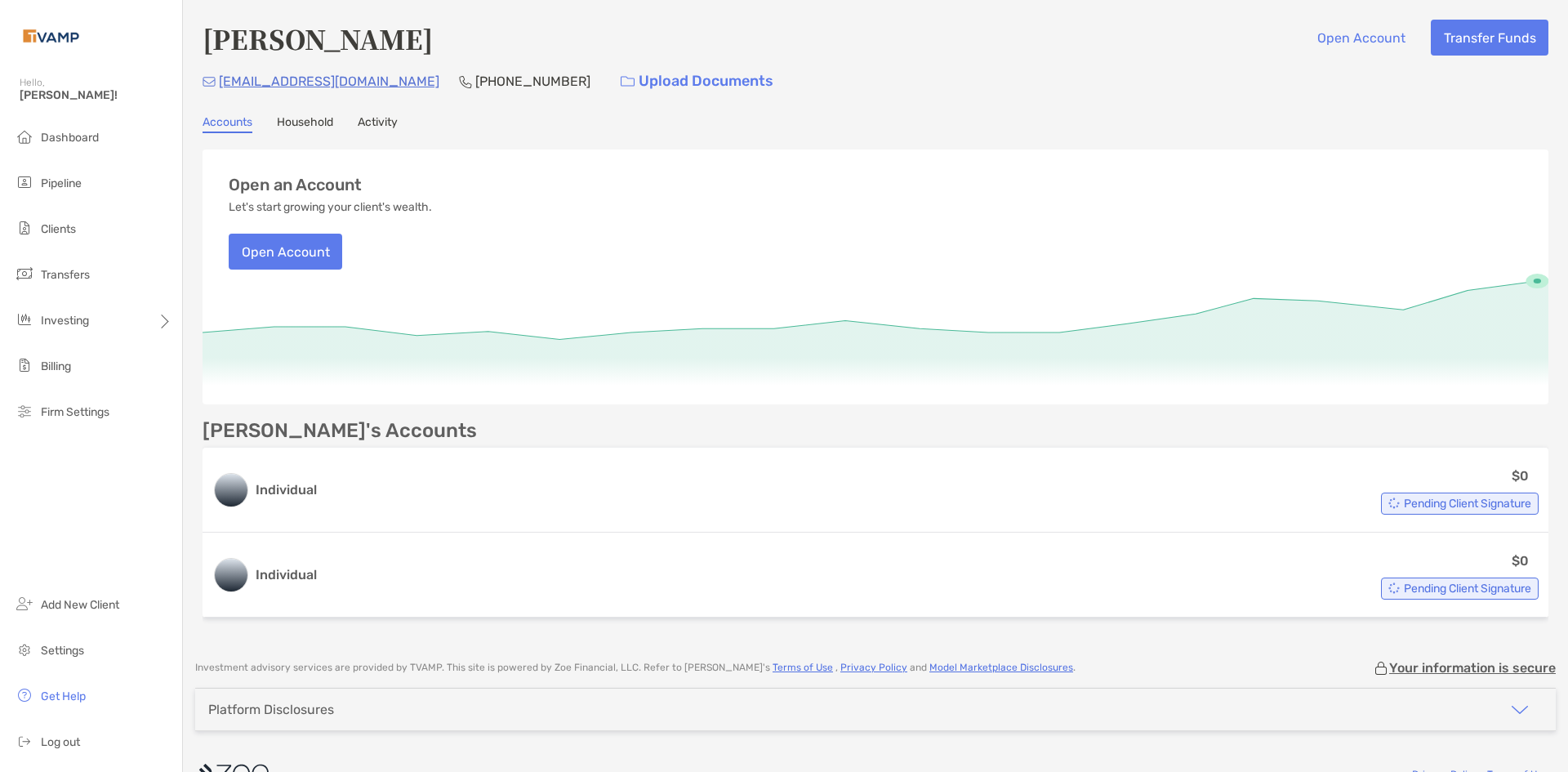
scroll to position [37, 0]
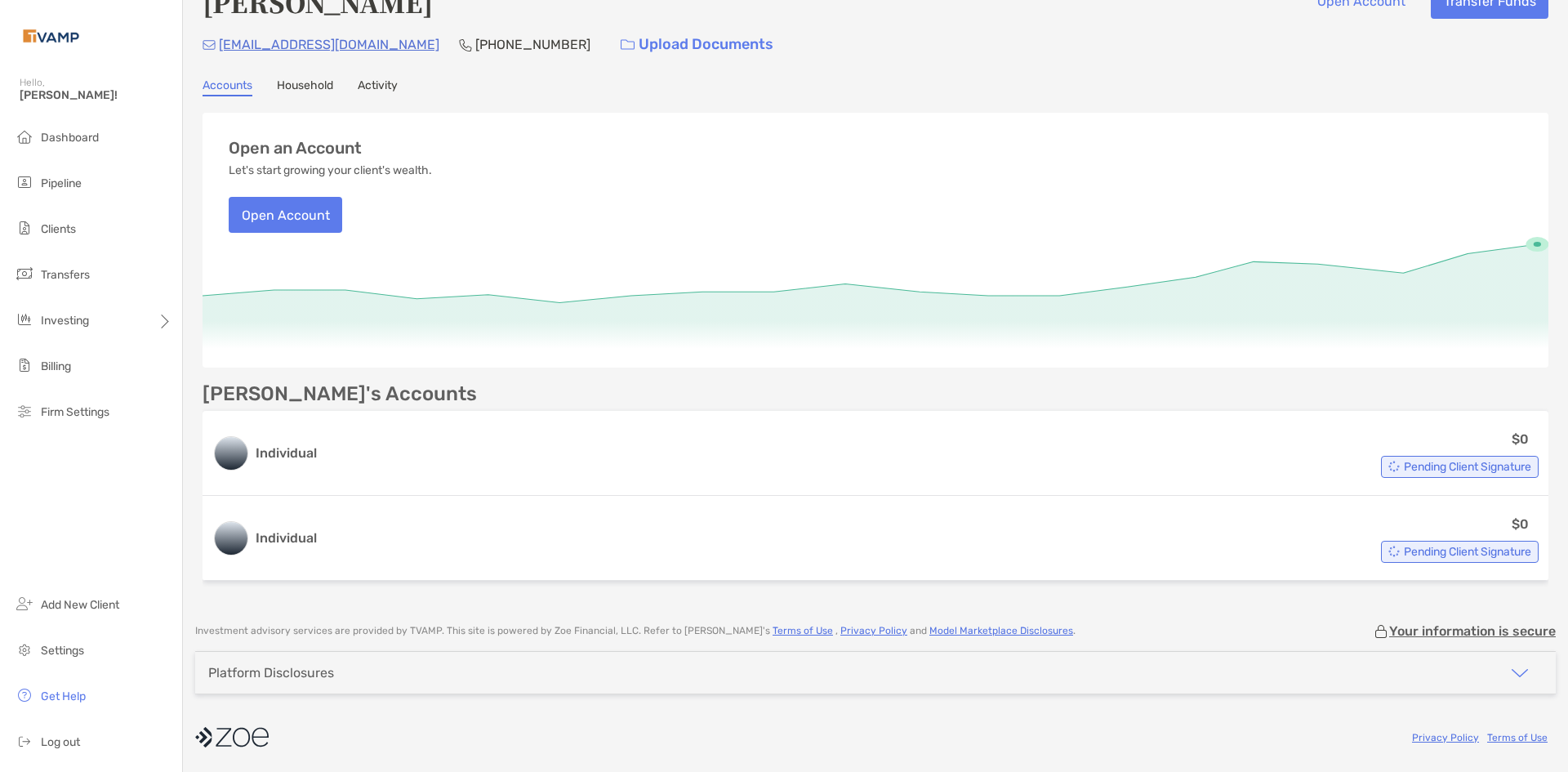
click at [1517, 675] on img "button" at bounding box center [1520, 673] width 20 height 20
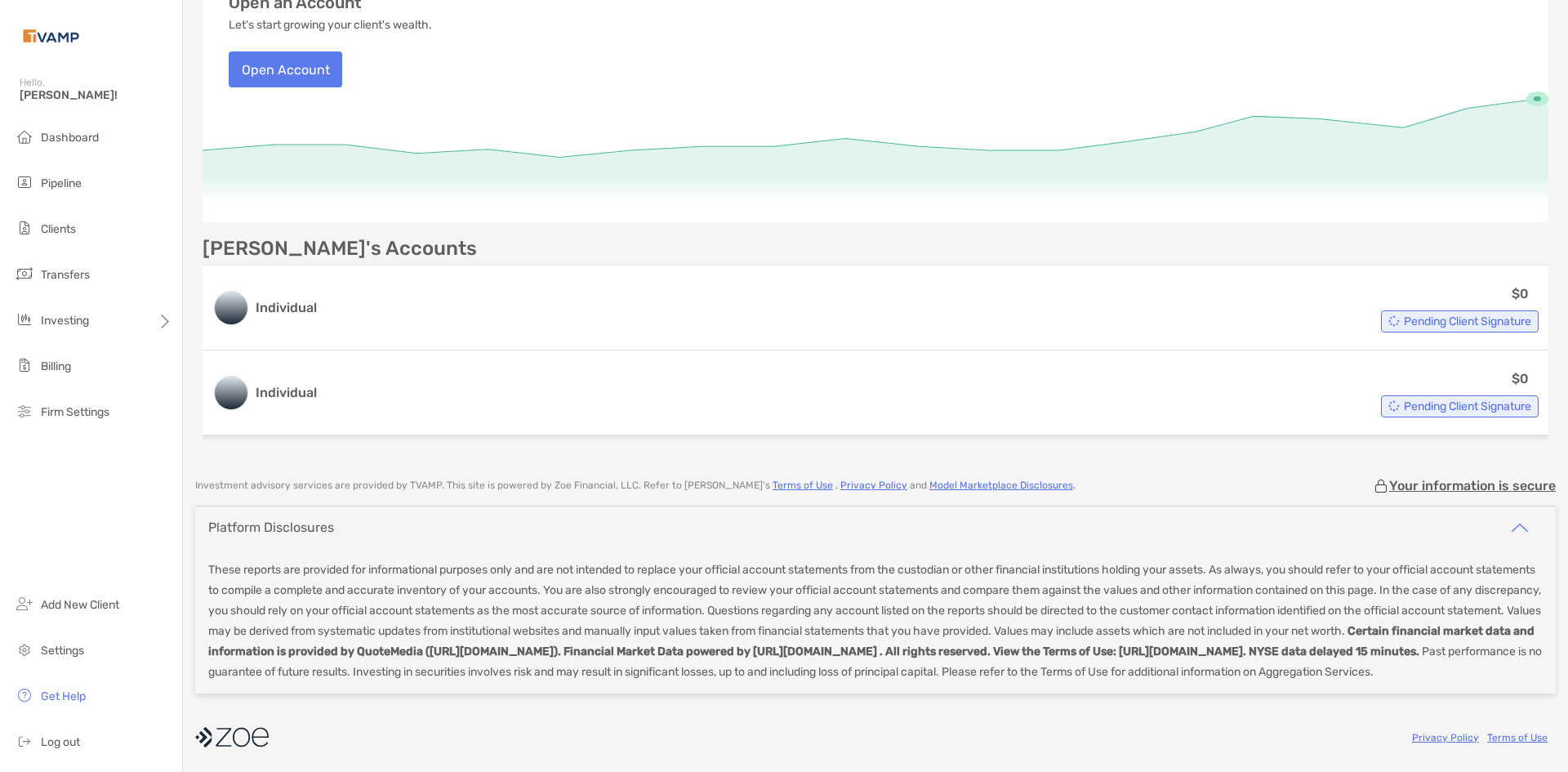
click at [1510, 518] on img "button" at bounding box center [1520, 527] width 20 height 20
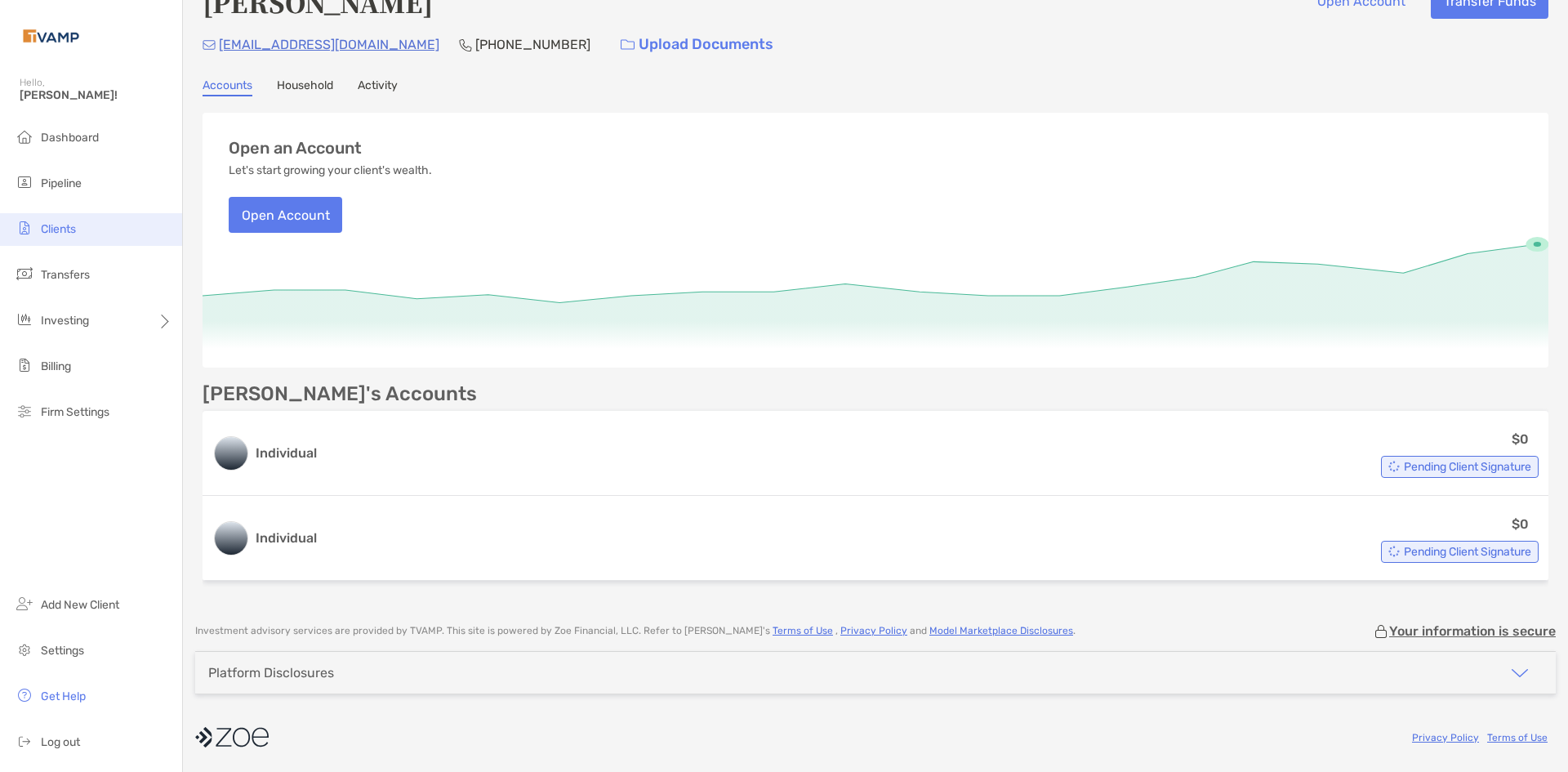
click at [54, 231] on span "Clients" at bounding box center [58, 229] width 35 height 14
click at [77, 182] on span "Pipeline" at bounding box center [61, 183] width 41 height 14
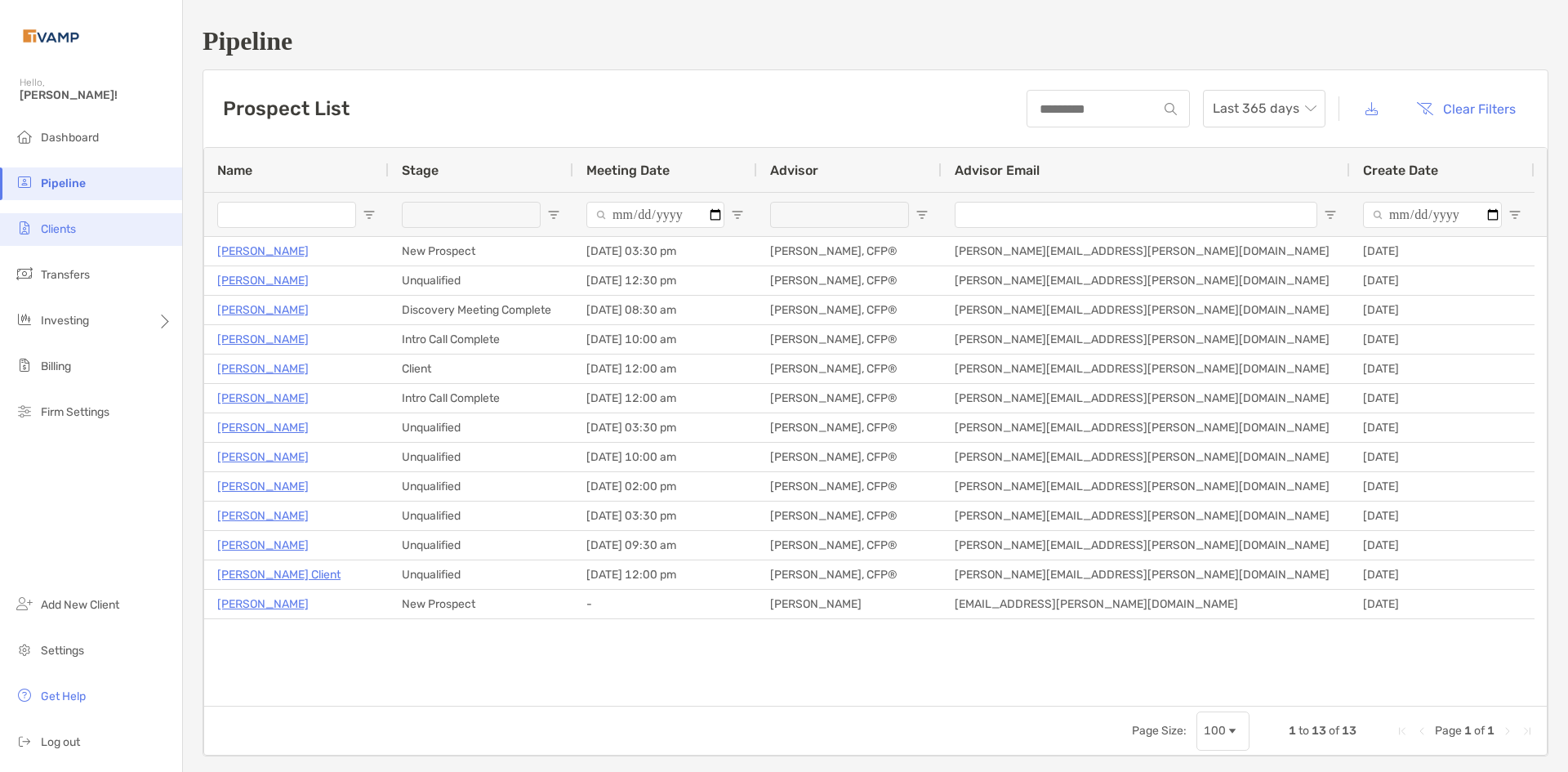
click at [85, 234] on li "Clients" at bounding box center [91, 230] width 182 height 32
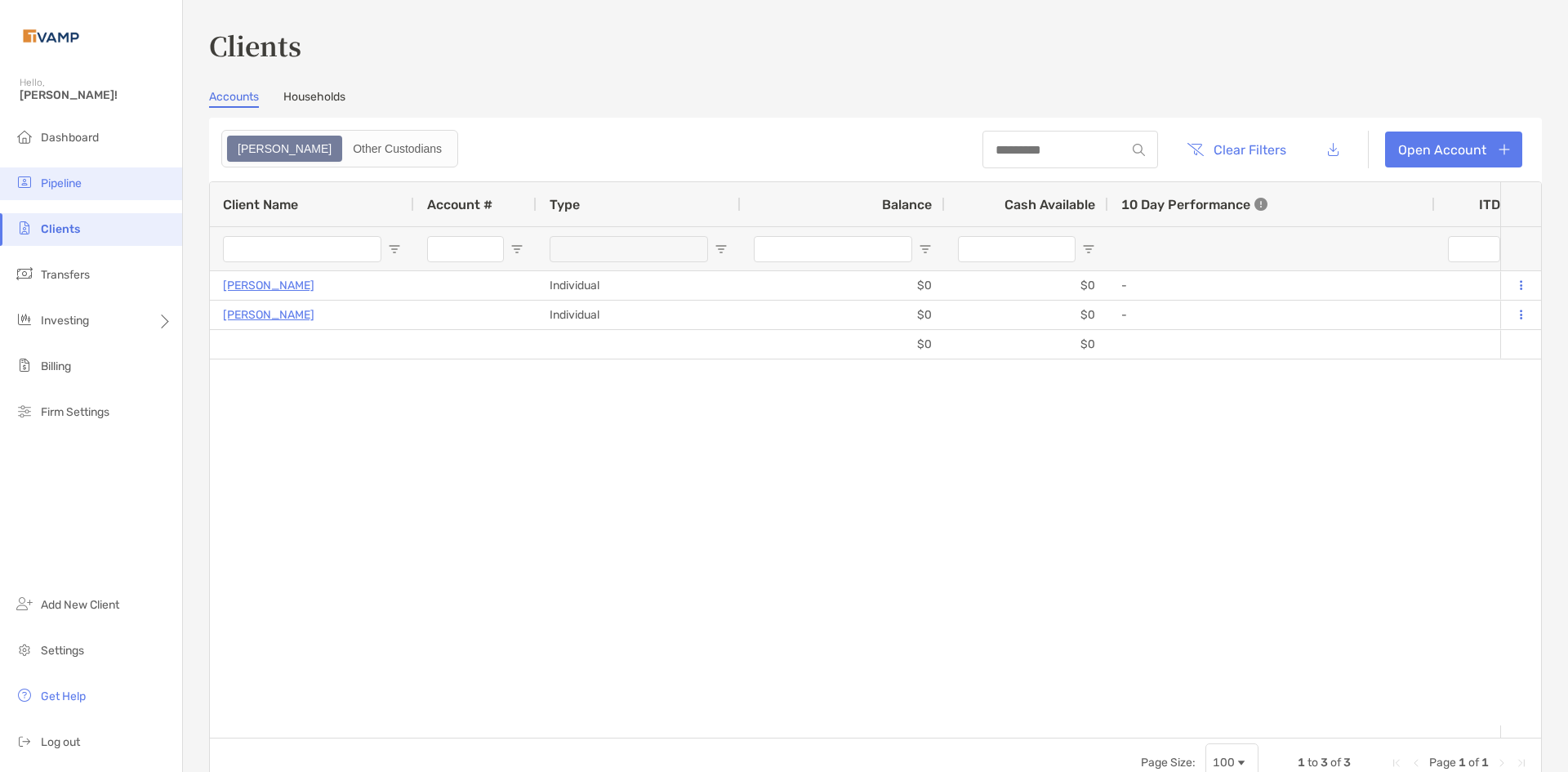
click at [61, 189] on span "Pipeline" at bounding box center [61, 183] width 41 height 14
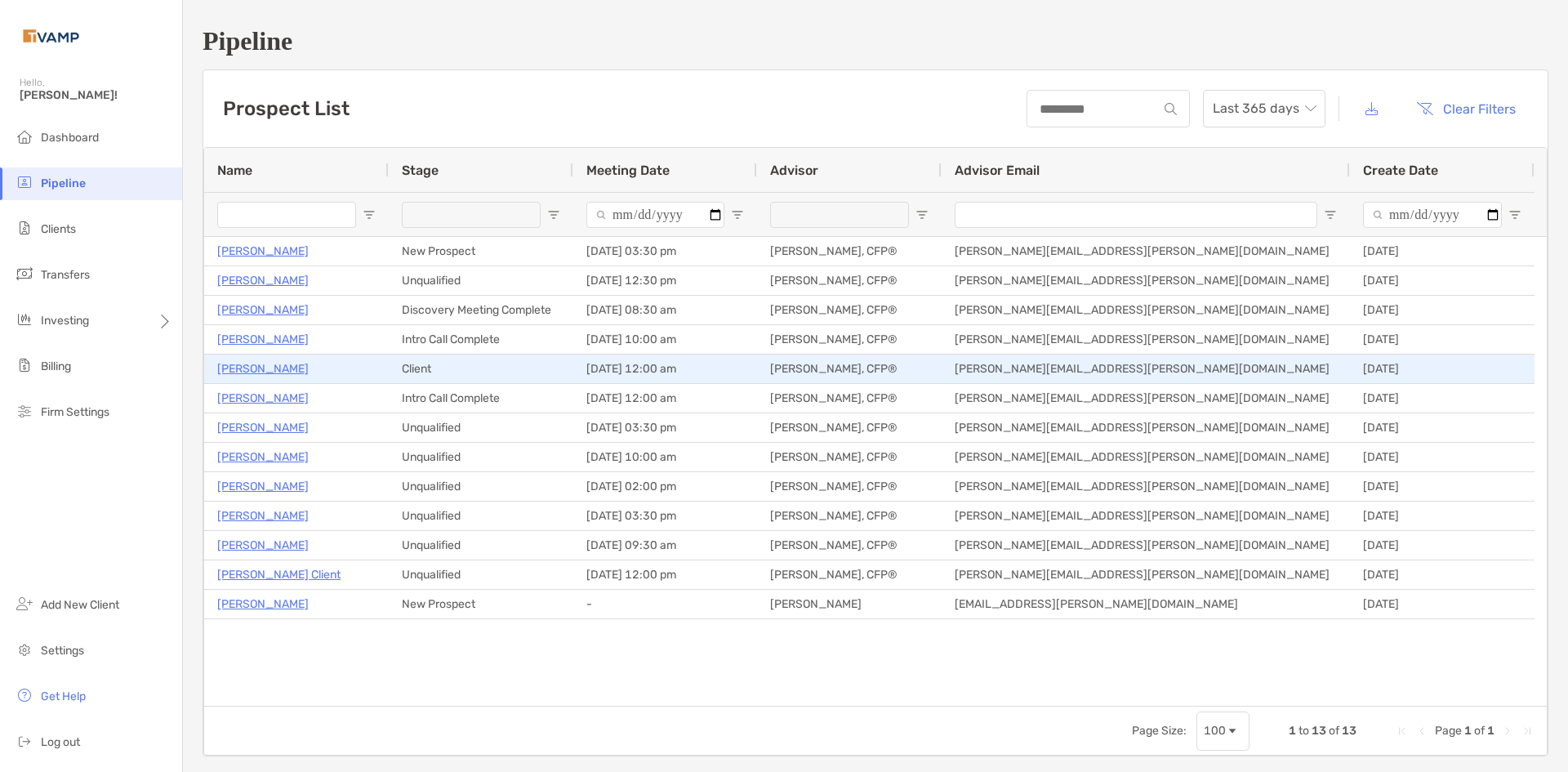
click at [260, 369] on p "[PERSON_NAME]" at bounding box center [263, 369] width 91 height 21
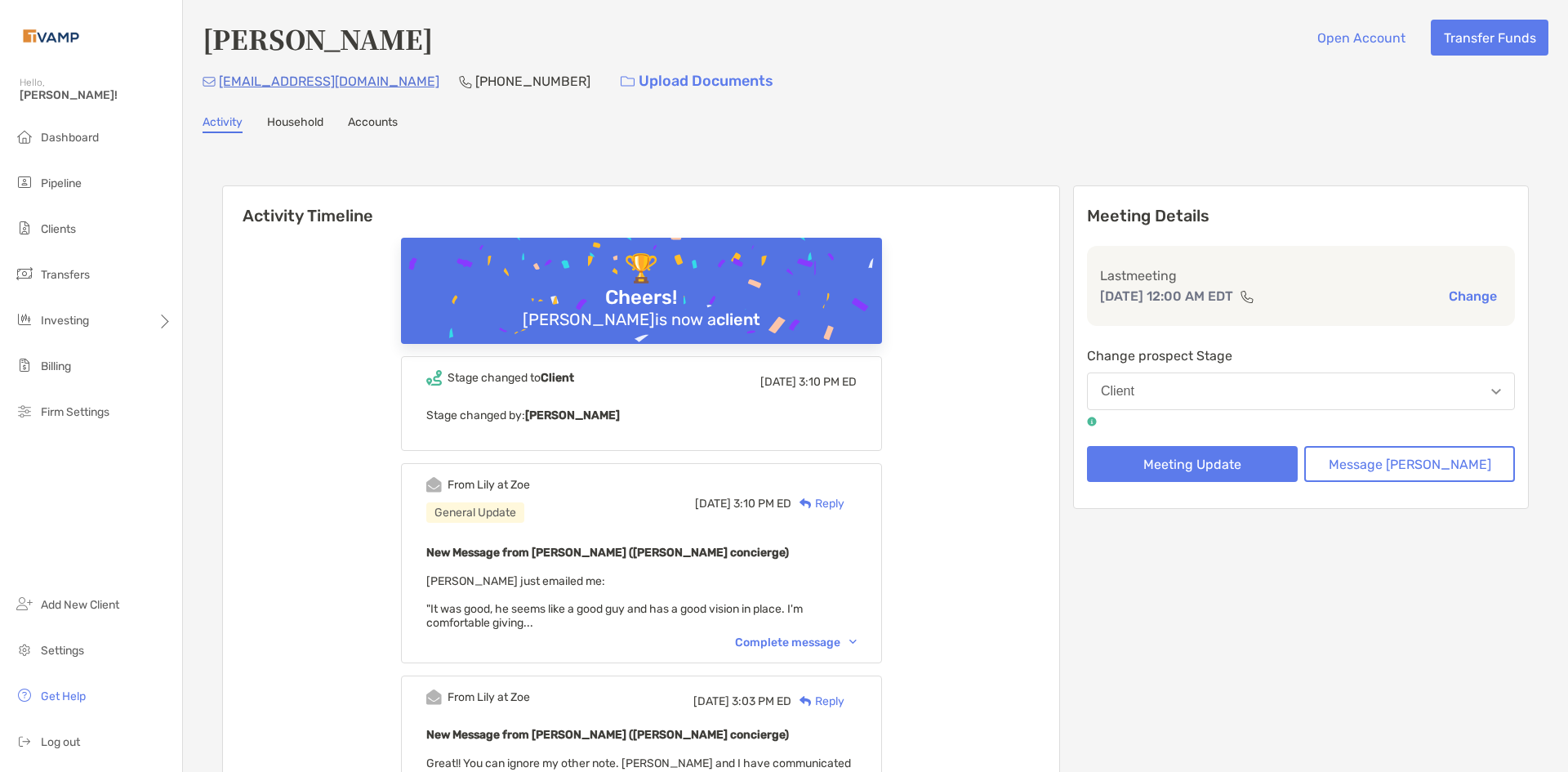
scroll to position [82, 0]
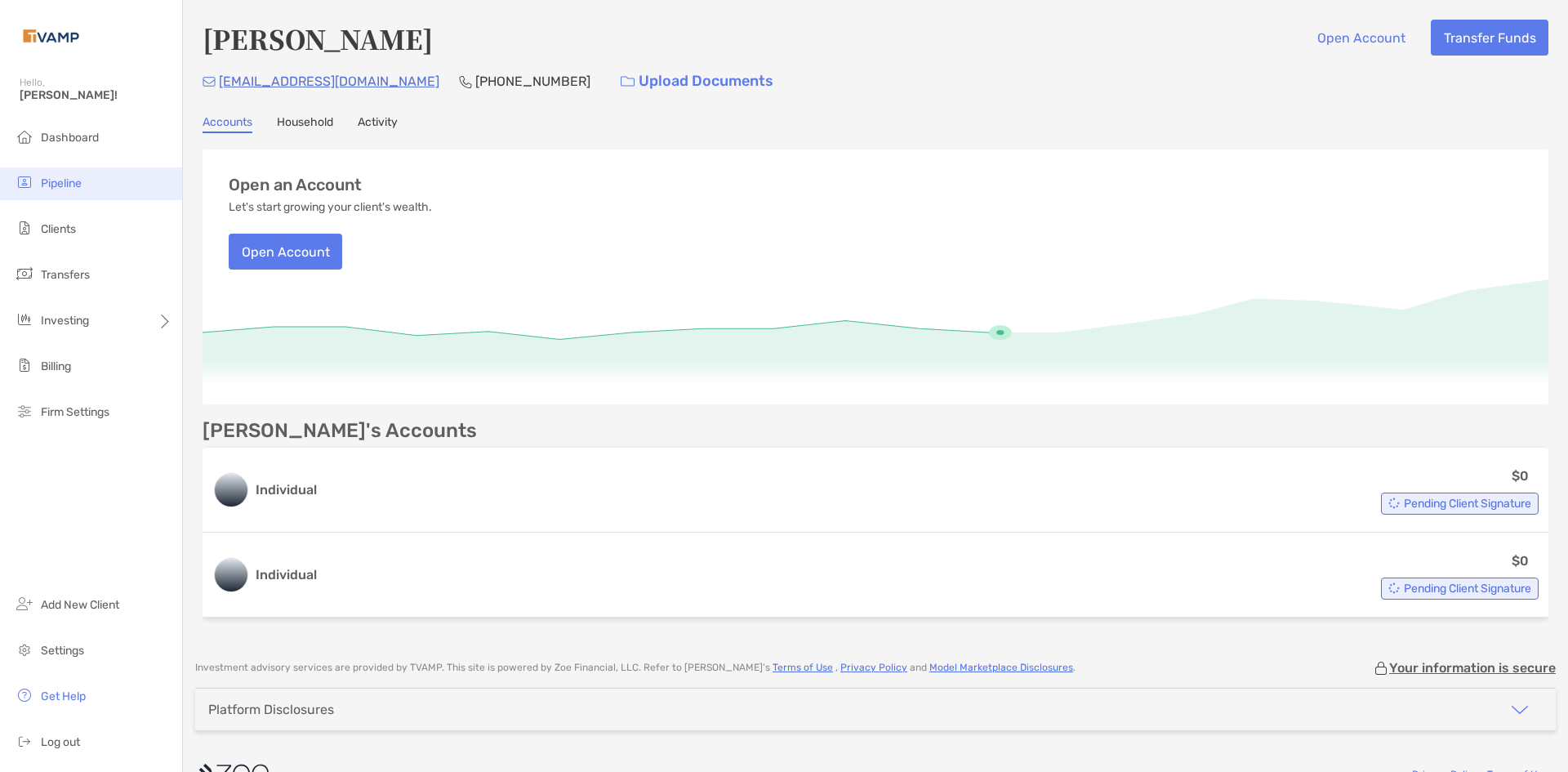
click at [65, 190] on span "Pipeline" at bounding box center [61, 183] width 41 height 14
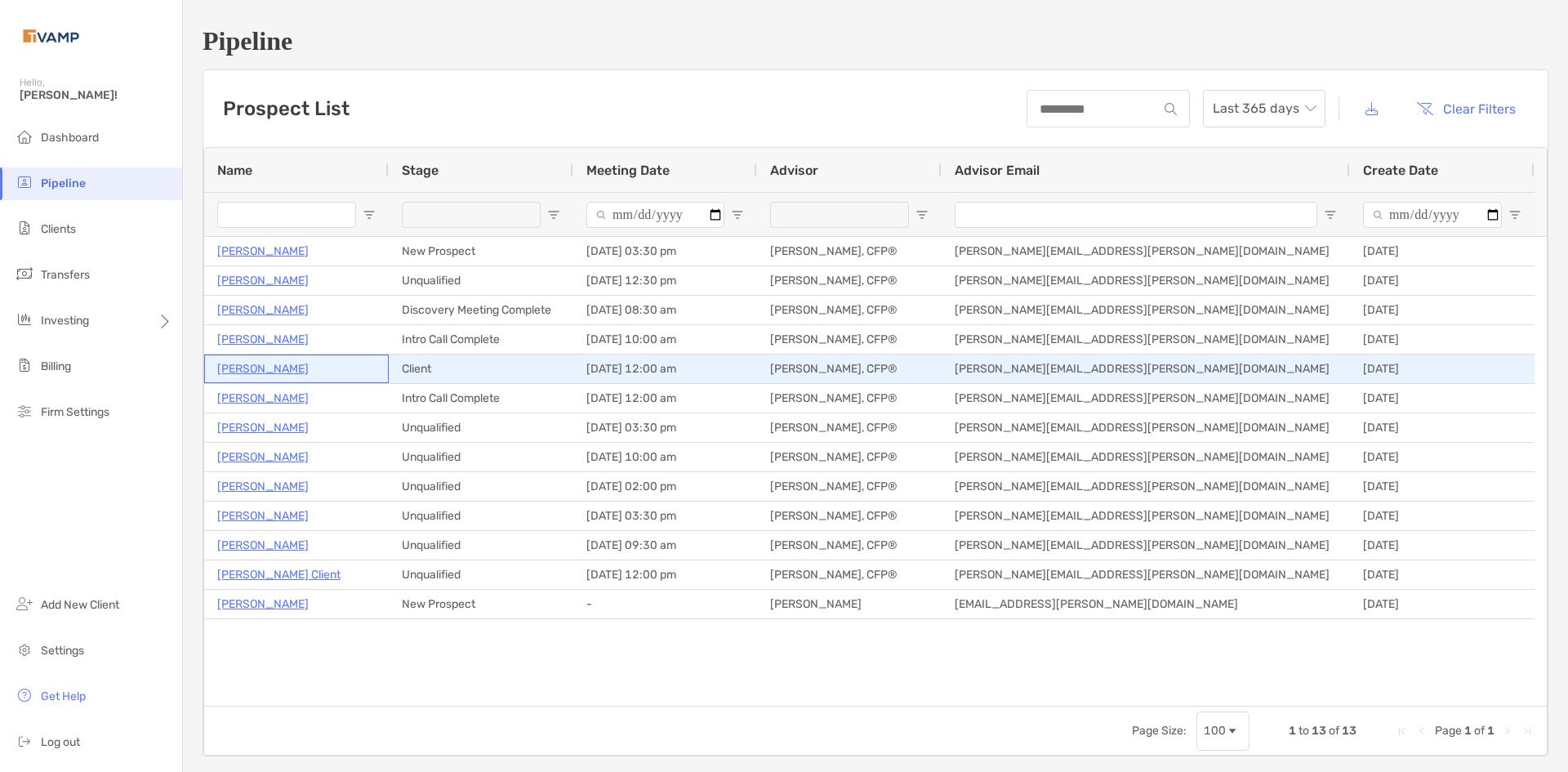
click at [259, 364] on p "[PERSON_NAME]" at bounding box center [263, 369] width 91 height 21
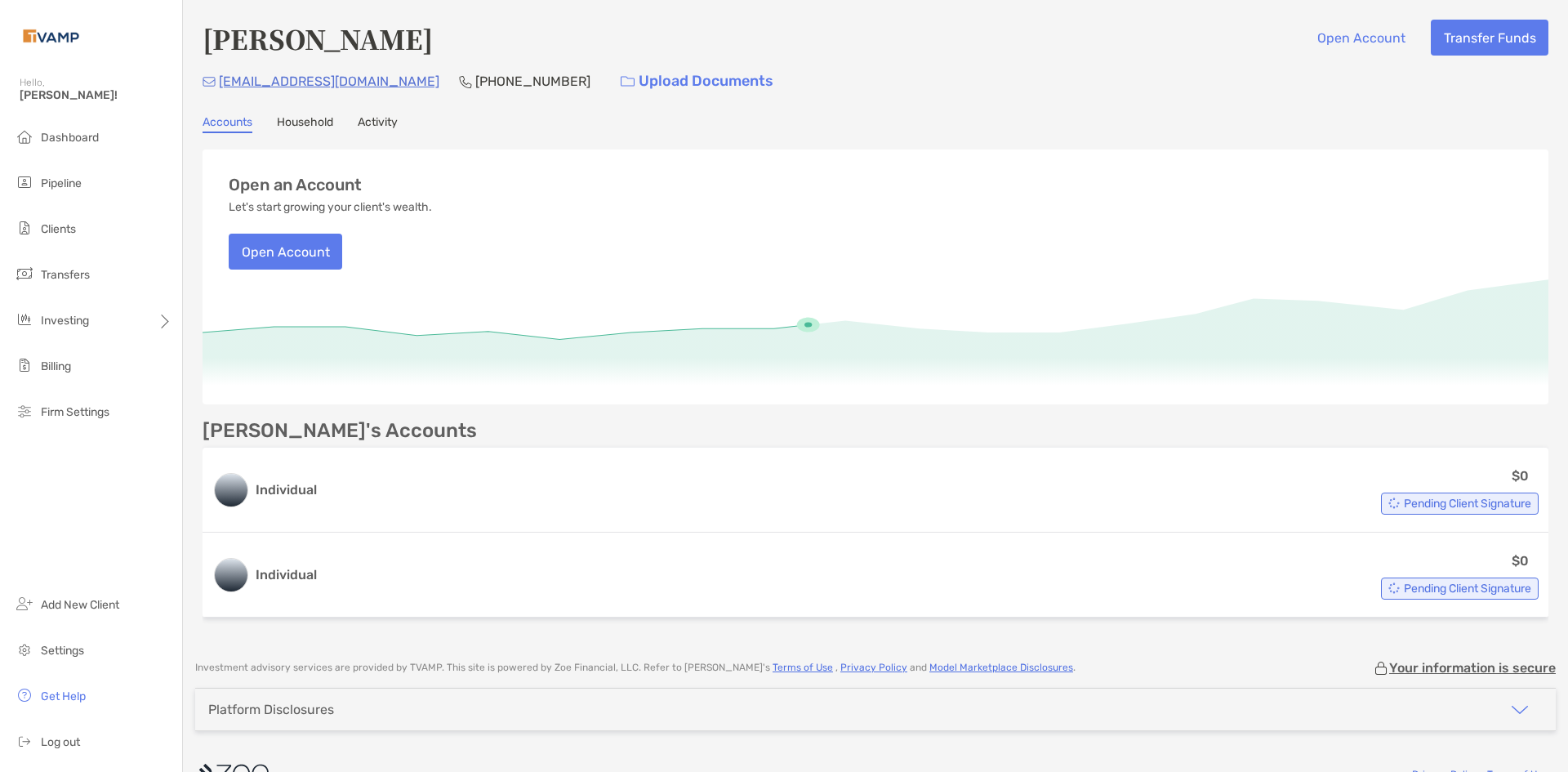
click at [306, 122] on link "Household" at bounding box center [305, 123] width 56 height 18
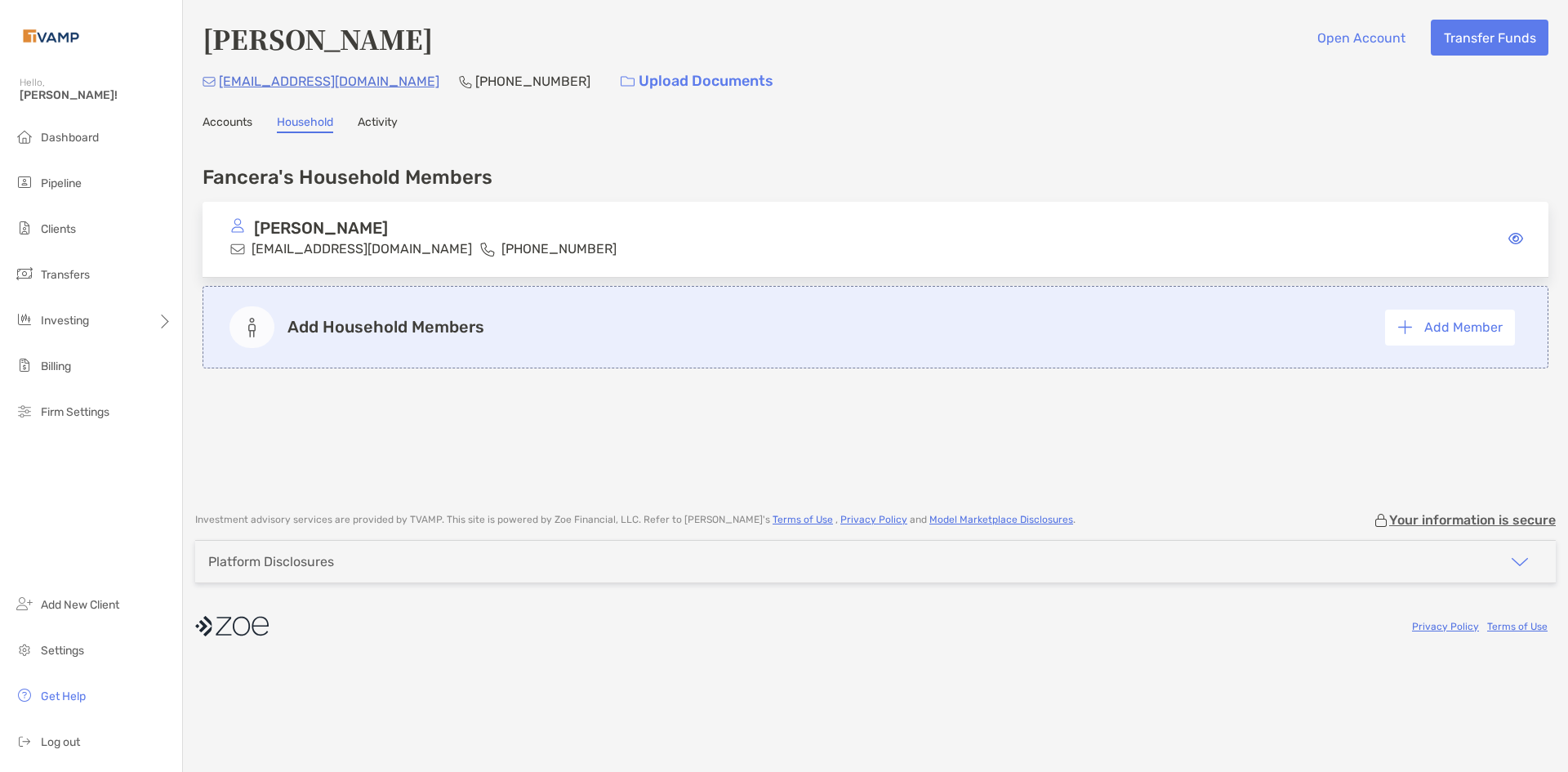
click at [388, 119] on link "Activity" at bounding box center [378, 123] width 40 height 18
